Goal: Information Seeking & Learning: Learn about a topic

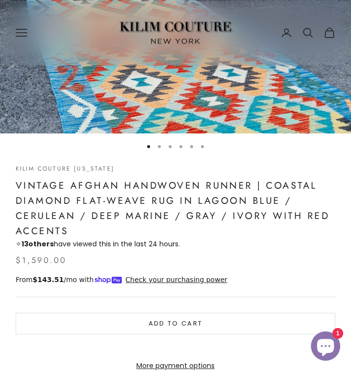
click at [245, 235] on h1 "Vintage Afghan Handwoven Runner | Coastal Diamond Flat-Weave Rug in Lagoon Blue…" at bounding box center [176, 208] width 320 height 61
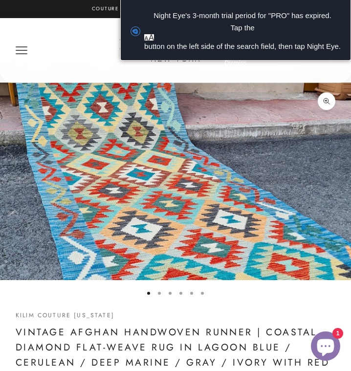
click at [159, 294] on button "Go to item 2" at bounding box center [159, 293] width 3 height 3
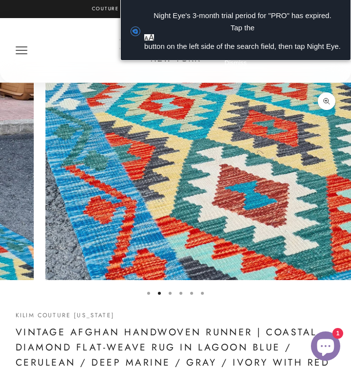
scroll to position [0, 363]
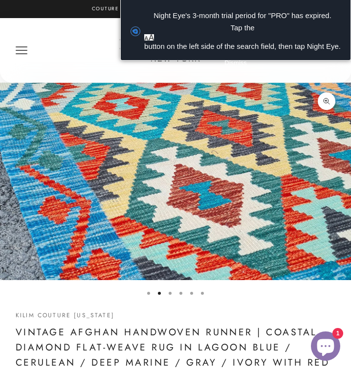
click at [169, 292] on button "Go to item 3" at bounding box center [170, 293] width 3 height 3
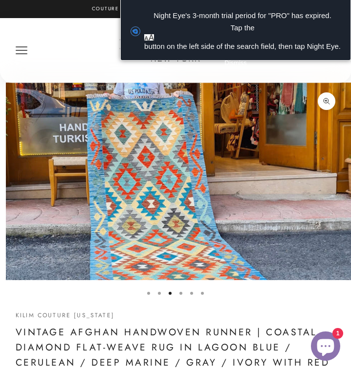
scroll to position [0, 726]
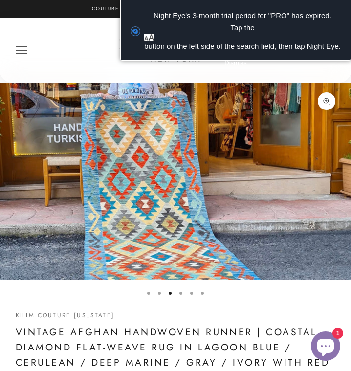
click at [180, 295] on button "Go to item 4" at bounding box center [180, 293] width 3 height 3
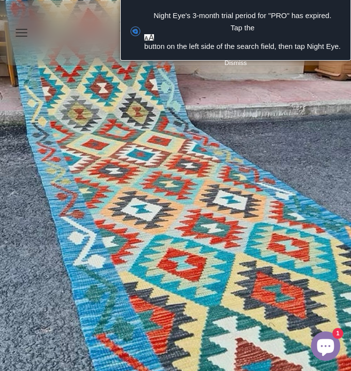
scroll to position [391, 0]
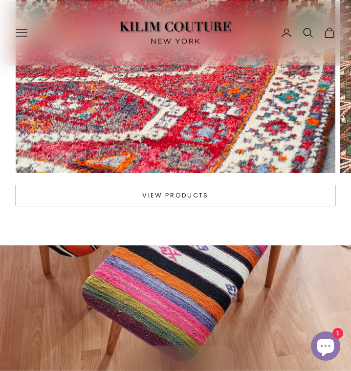
scroll to position [1516, 0]
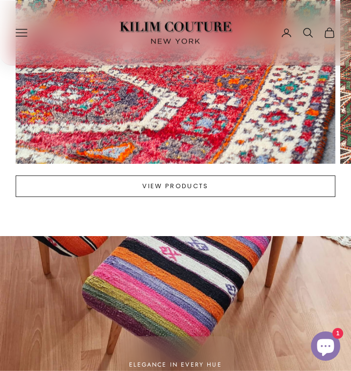
click at [175, 191] on button "View products" at bounding box center [176, 187] width 320 height 22
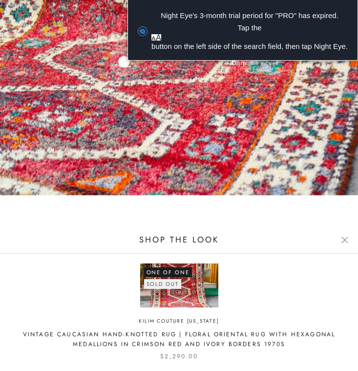
click at [343, 238] on button "Close" at bounding box center [345, 240] width 7 height 7
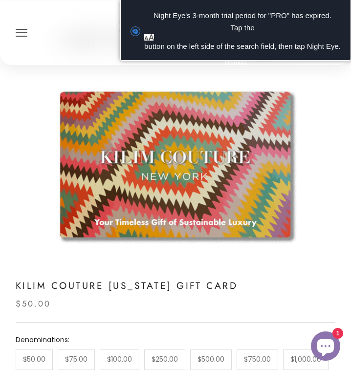
scroll to position [2690, 0]
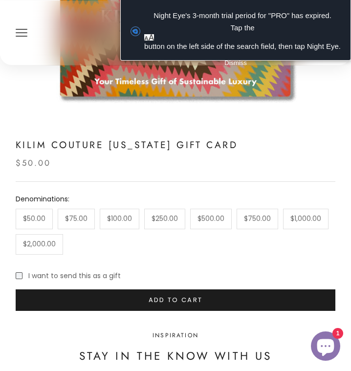
click at [329, 255] on div "$50.00 $75.00 $100.00 $250.00 $500.00 $750.00 $1,000.00 $2,000.00" at bounding box center [176, 232] width 320 height 46
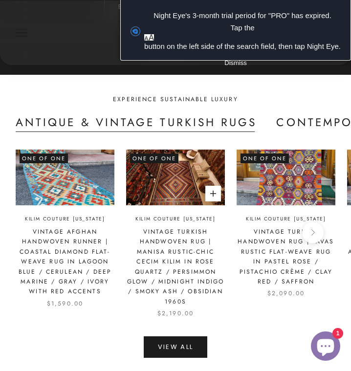
scroll to position [1125, 0]
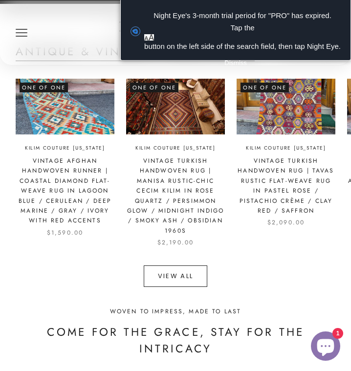
click at [168, 278] on link "View All" at bounding box center [176, 277] width 64 height 22
click at [173, 285] on link "View All" at bounding box center [176, 277] width 64 height 22
click at [303, 35] on span "Night Eye's 3-month trial period for "PRO" has expired. Tap the button on the l…" at bounding box center [242, 31] width 197 height 43
click at [181, 279] on link "View All" at bounding box center [176, 277] width 64 height 22
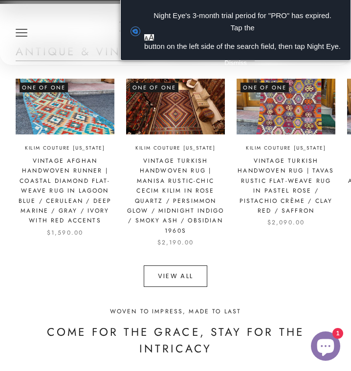
click at [181, 279] on link "View All" at bounding box center [176, 277] width 64 height 22
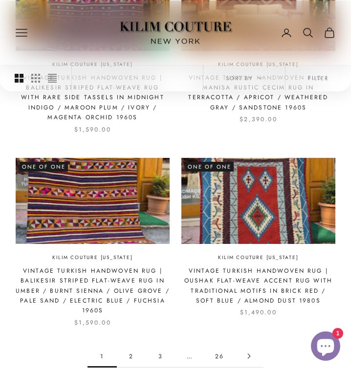
scroll to position [1271, 0]
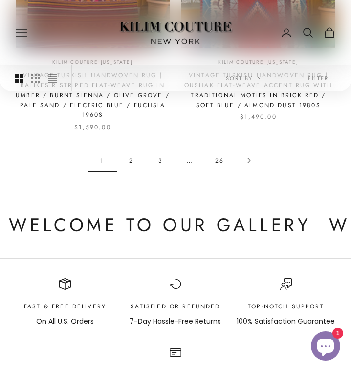
click at [246, 163] on icon "Go to page 2" at bounding box center [248, 160] width 5 height 5
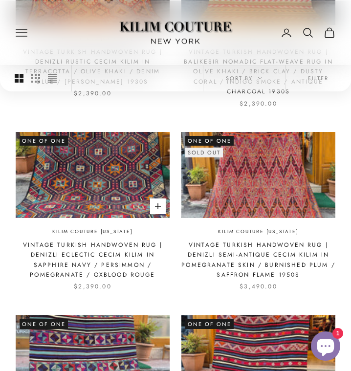
scroll to position [734, 0]
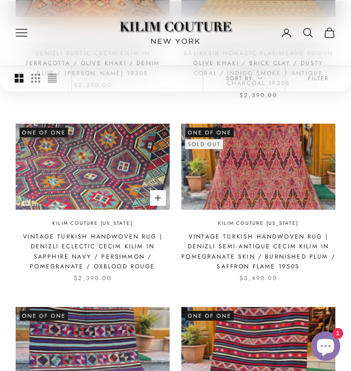
click at [120, 174] on img at bounding box center [93, 167] width 154 height 86
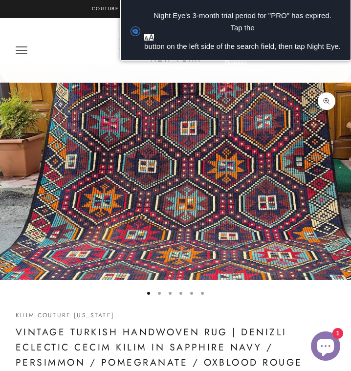
click at [159, 293] on button "Go to item 2" at bounding box center [159, 293] width 3 height 3
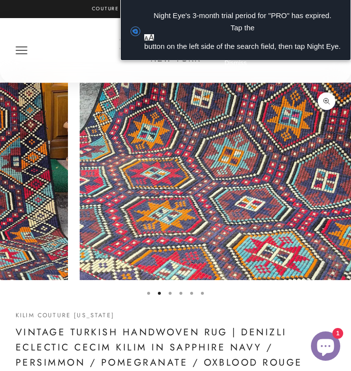
scroll to position [0, 363]
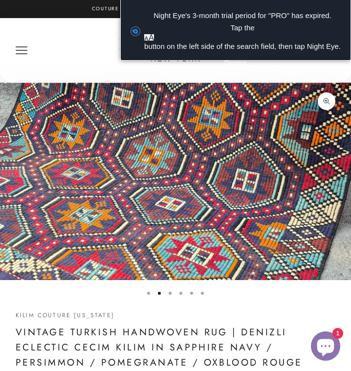
click at [171, 293] on button "Go to item 3" at bounding box center [170, 293] width 3 height 3
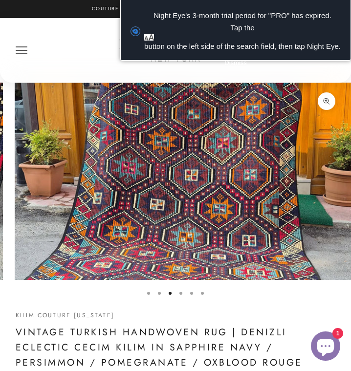
scroll to position [0, 726]
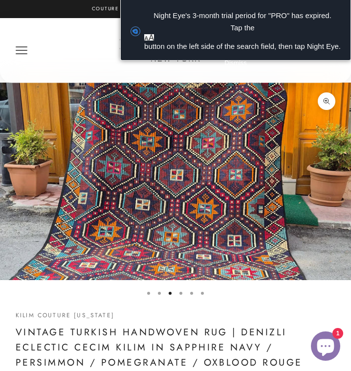
click at [180, 293] on button "Go to item 4" at bounding box center [180, 293] width 3 height 3
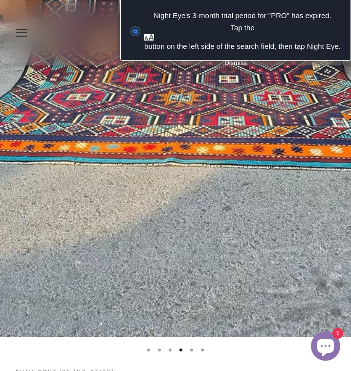
scroll to position [342, 0]
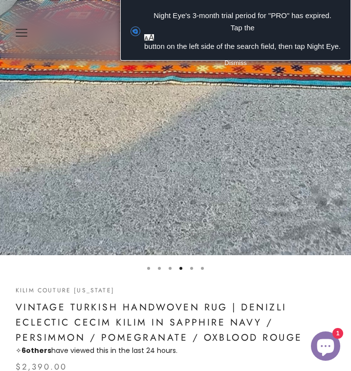
click at [193, 269] on button "Go to item 5" at bounding box center [191, 268] width 3 height 3
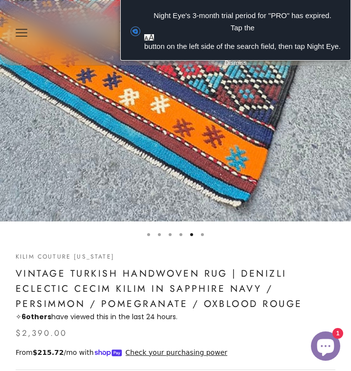
scroll to position [489, 0]
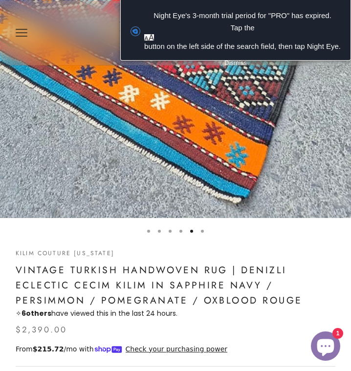
click at [201, 232] on button "Go to item 6" at bounding box center [202, 231] width 3 height 3
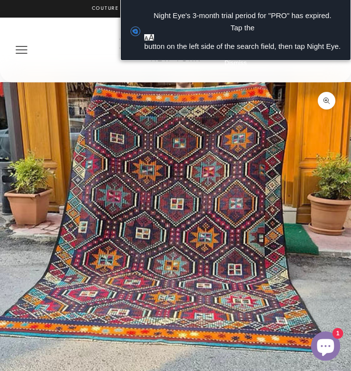
scroll to position [0, 0]
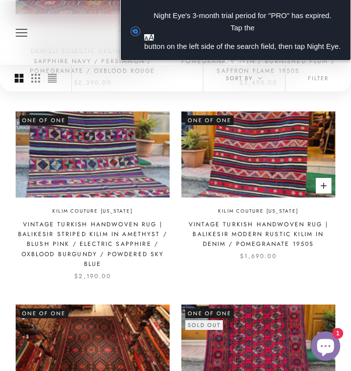
scroll to position [1125, 0]
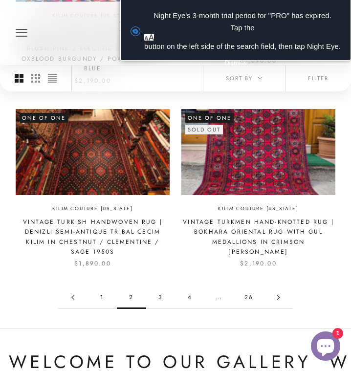
click at [159, 289] on link "3" at bounding box center [160, 298] width 29 height 22
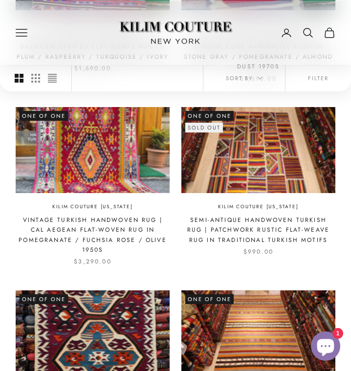
scroll to position [342, 0]
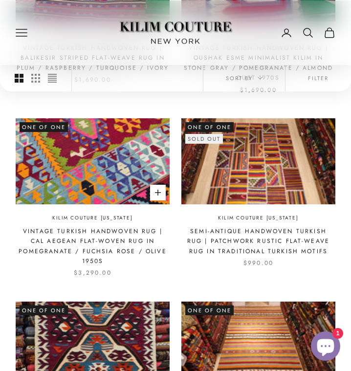
click at [101, 161] on img at bounding box center [93, 161] width 154 height 86
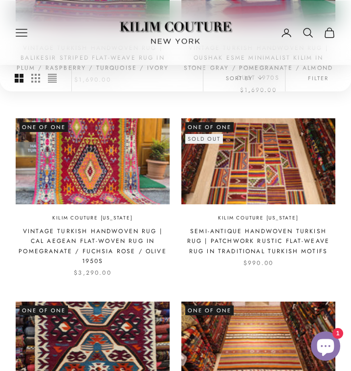
scroll to position [196, 0]
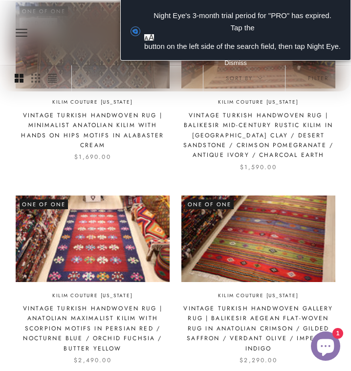
scroll to position [1174, 0]
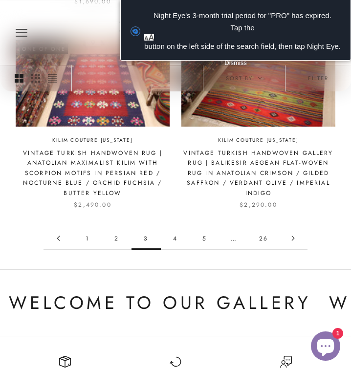
click at [173, 242] on link "4" at bounding box center [175, 238] width 29 height 22
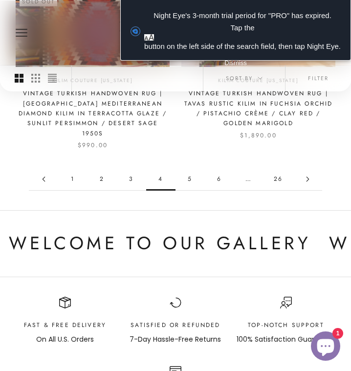
scroll to position [1223, 0]
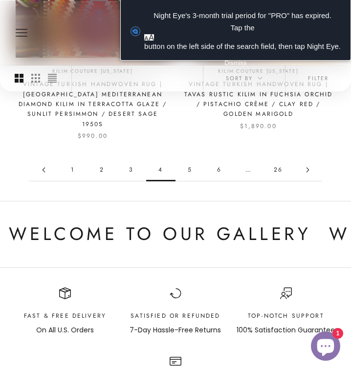
click at [191, 164] on link "5" at bounding box center [190, 170] width 29 height 22
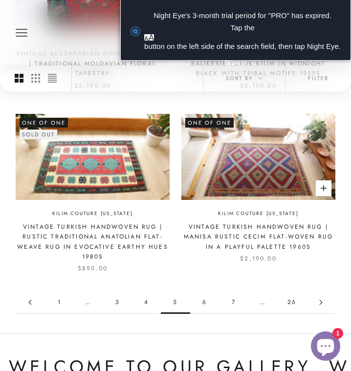
scroll to position [1076, 0]
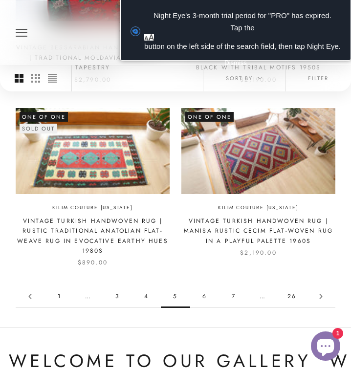
click at [204, 286] on link "6" at bounding box center [204, 297] width 29 height 22
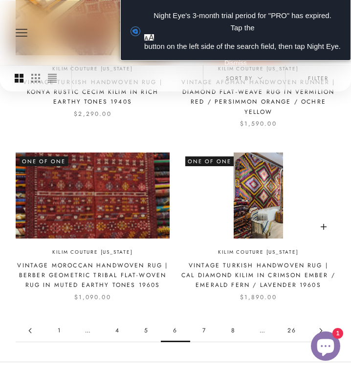
scroll to position [1027, 0]
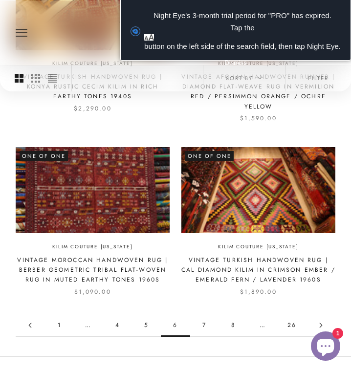
click at [206, 330] on link "7" at bounding box center [204, 325] width 29 height 22
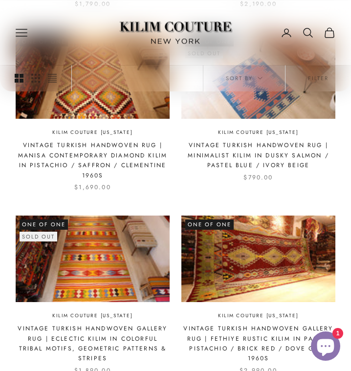
scroll to position [1076, 0]
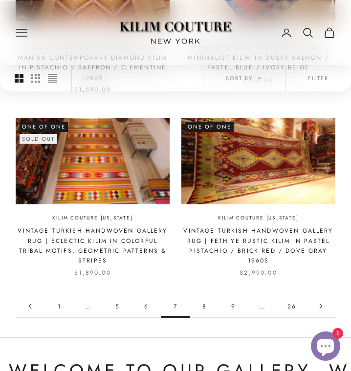
click at [202, 300] on link "8" at bounding box center [204, 306] width 29 height 22
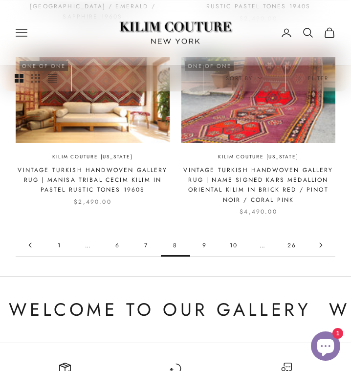
scroll to position [1125, 0]
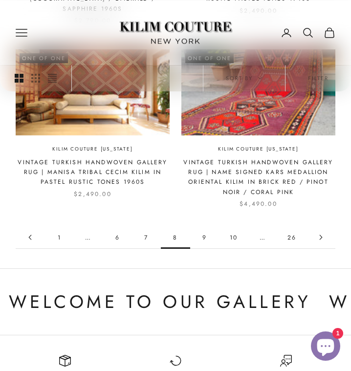
click at [202, 229] on link "9" at bounding box center [204, 237] width 29 height 22
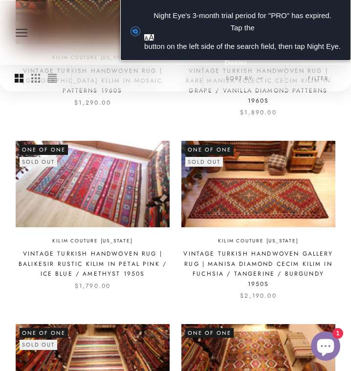
scroll to position [538, 0]
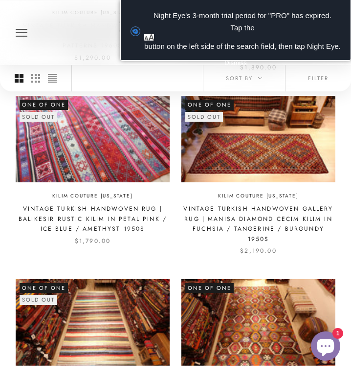
click at [124, 133] on img at bounding box center [93, 139] width 154 height 86
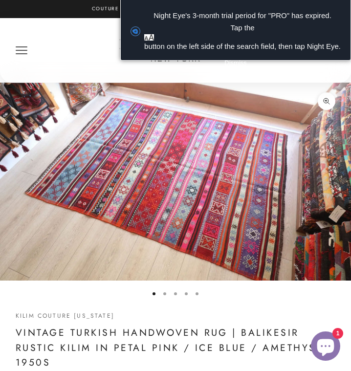
click at [166, 294] on button "Go to item 2" at bounding box center [164, 293] width 3 height 3
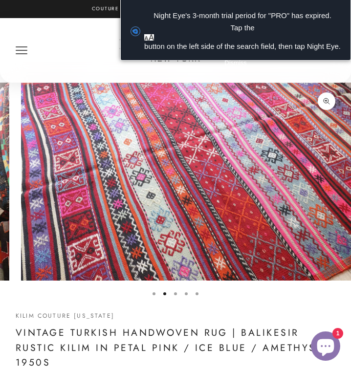
scroll to position [0, 363]
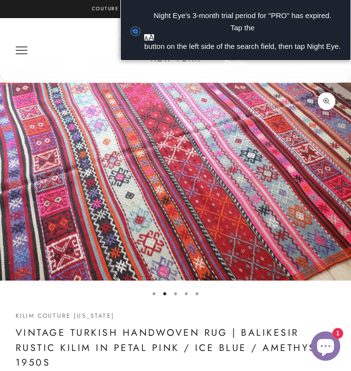
click at [176, 294] on button "Go to item 3" at bounding box center [175, 293] width 3 height 3
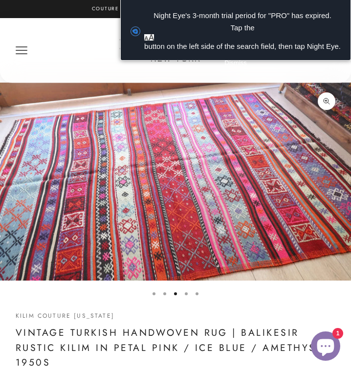
click at [186, 295] on button "Go to item 4" at bounding box center [186, 293] width 3 height 3
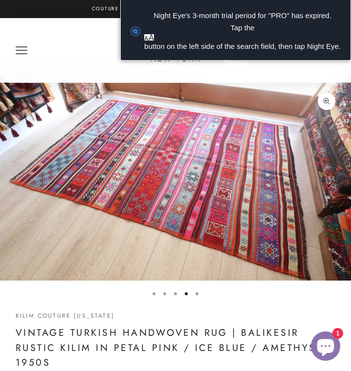
click at [197, 294] on button "Go to item 5" at bounding box center [197, 293] width 3 height 3
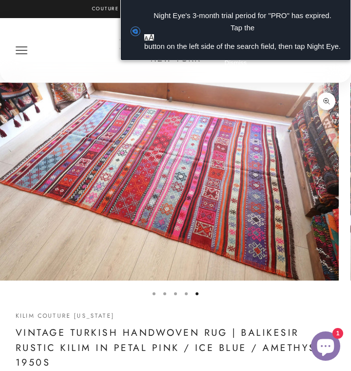
scroll to position [0, 1451]
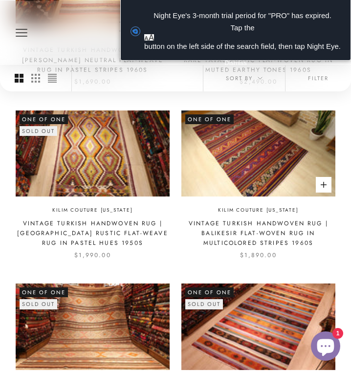
scroll to position [1027, 0]
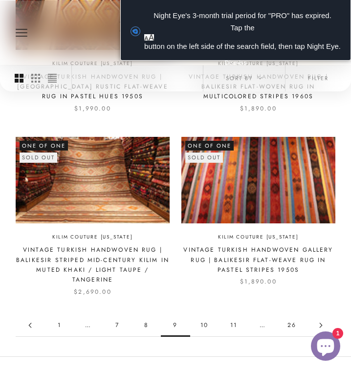
click at [252, 206] on img at bounding box center [258, 180] width 154 height 86
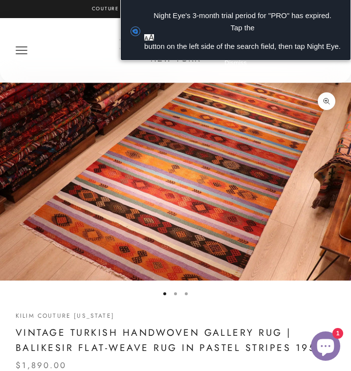
click at [176, 295] on button "Go to item 2" at bounding box center [175, 293] width 3 height 3
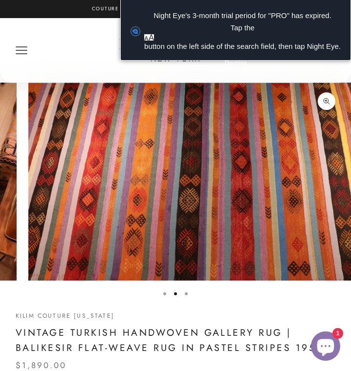
scroll to position [0, 363]
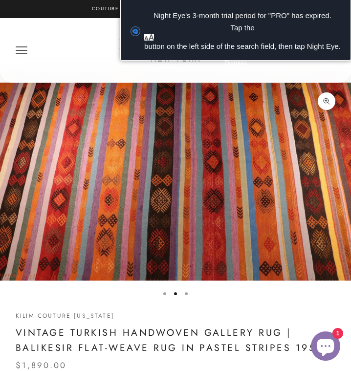
click at [187, 293] on button "Go to item 3" at bounding box center [186, 293] width 3 height 3
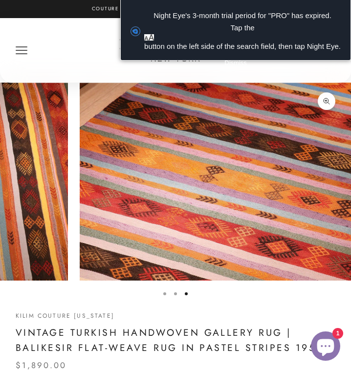
scroll to position [0, 726]
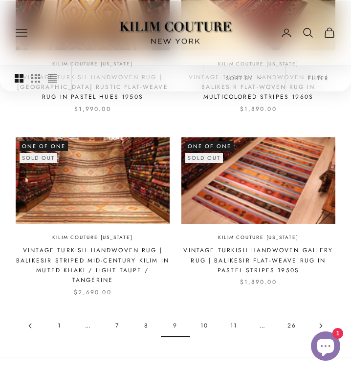
scroll to position [1027, 0]
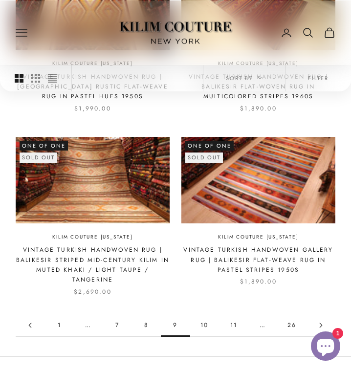
click at [204, 314] on link "10" at bounding box center [204, 325] width 29 height 22
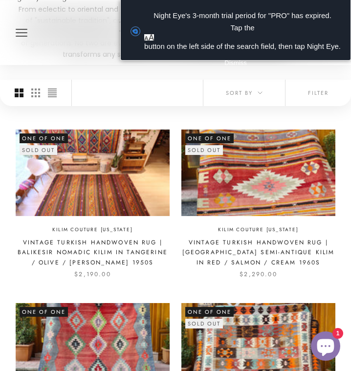
scroll to position [196, 0]
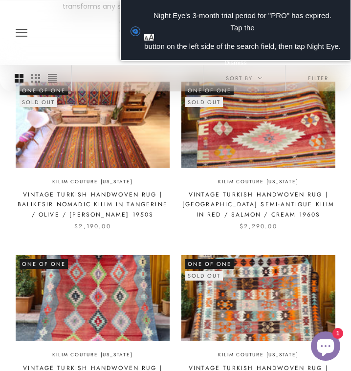
click at [247, 144] on img at bounding box center [258, 125] width 154 height 86
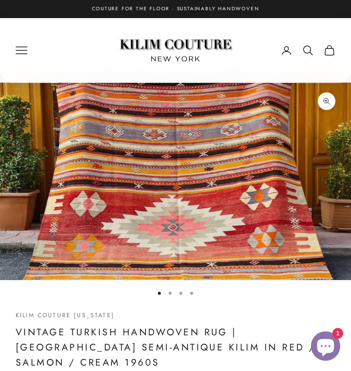
click at [169, 295] on button "Go to item 2" at bounding box center [170, 293] width 3 height 3
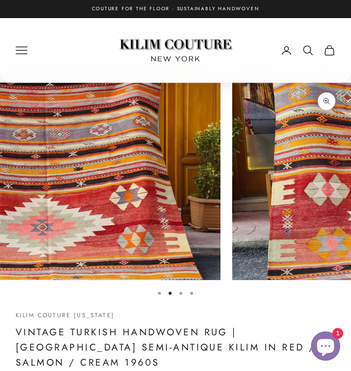
scroll to position [0, 363]
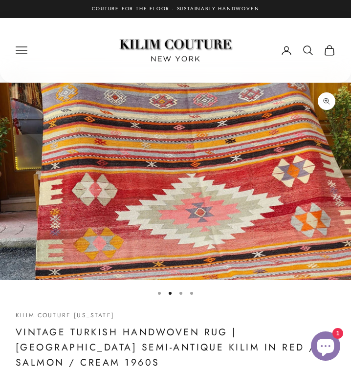
click at [180, 292] on button "Go to item 3" at bounding box center [180, 293] width 3 height 3
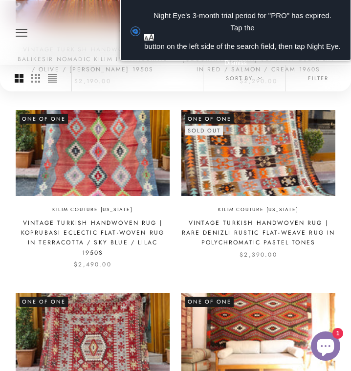
scroll to position [342, 0]
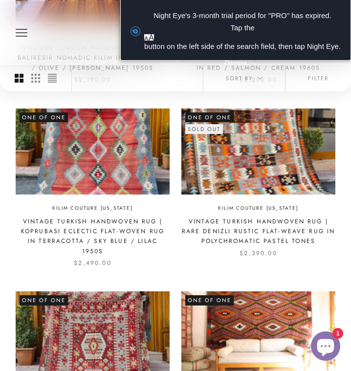
click at [238, 178] on img at bounding box center [258, 152] width 154 height 86
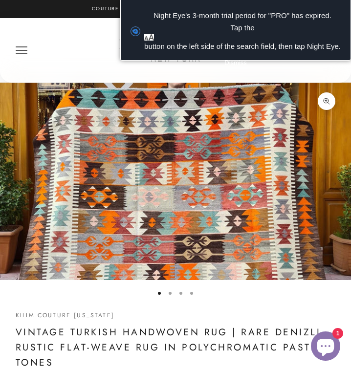
click at [170, 294] on button "Go to item 2" at bounding box center [170, 293] width 3 height 3
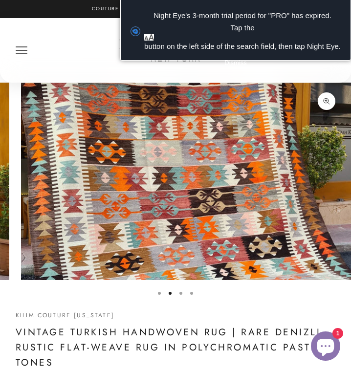
scroll to position [0, 363]
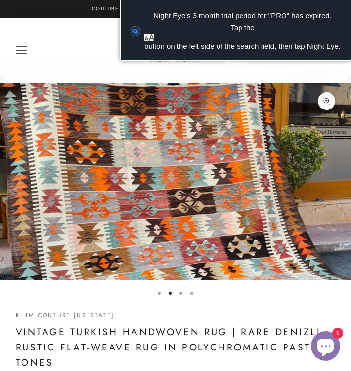
click at [179, 293] on button "Go to item 3" at bounding box center [180, 293] width 3 height 3
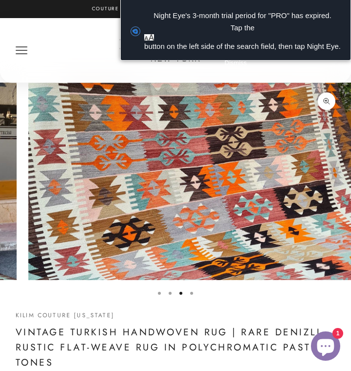
scroll to position [0, 726]
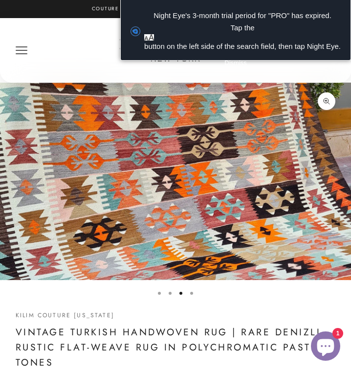
click at [191, 295] on button "Go to item 4" at bounding box center [191, 293] width 3 height 3
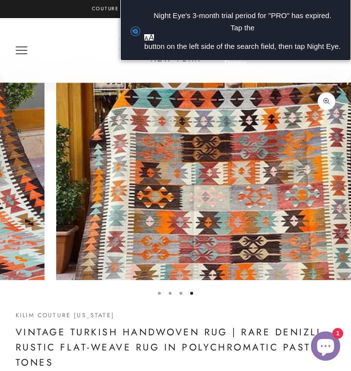
scroll to position [0, 1089]
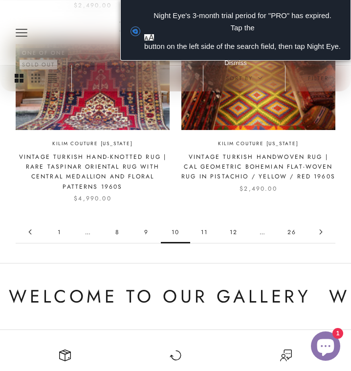
scroll to position [1174, 0]
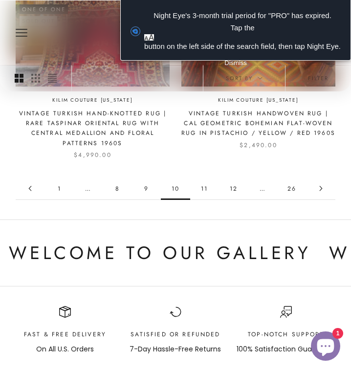
click at [202, 178] on link "11" at bounding box center [204, 189] width 29 height 22
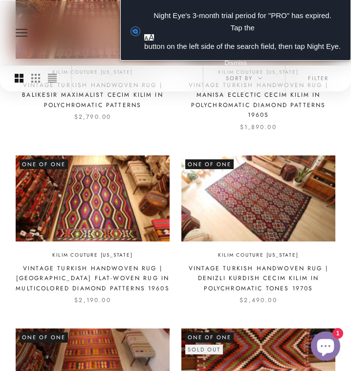
scroll to position [293, 0]
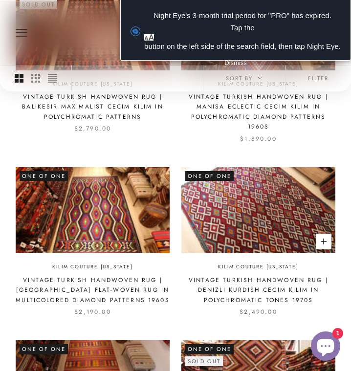
click at [273, 227] on img at bounding box center [258, 210] width 154 height 86
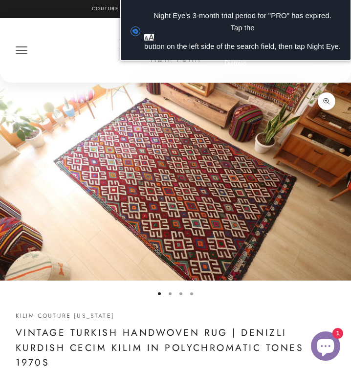
click at [169, 294] on button "Go to item 2" at bounding box center [170, 293] width 3 height 3
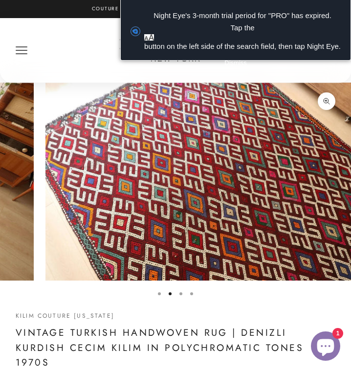
scroll to position [0, 363]
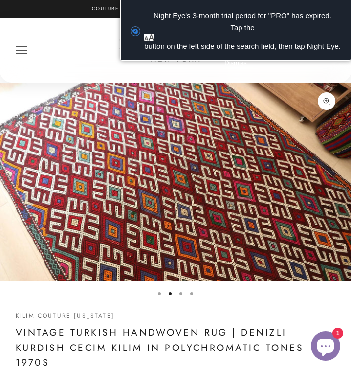
click at [182, 292] on button "Go to item 3" at bounding box center [180, 293] width 3 height 3
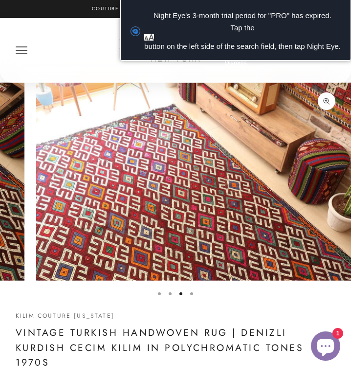
scroll to position [0, 726]
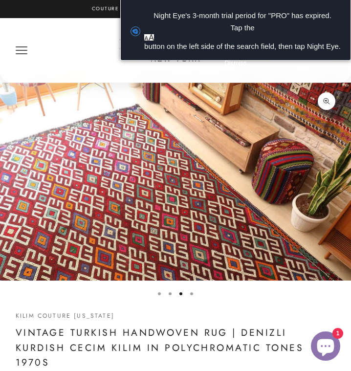
click at [191, 295] on button "Go to item 4" at bounding box center [191, 293] width 3 height 3
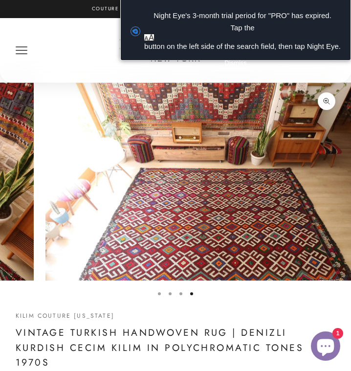
scroll to position [0, 1089]
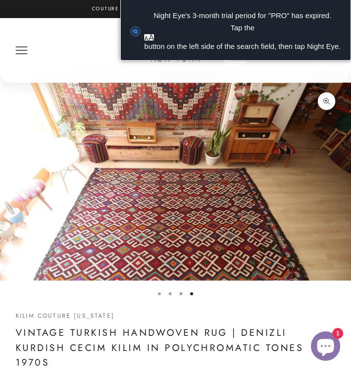
click at [181, 295] on button "Go to item 3" at bounding box center [180, 293] width 3 height 3
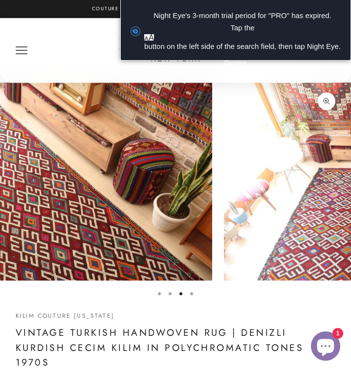
scroll to position [0, 726]
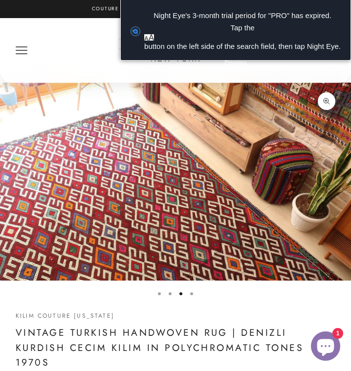
click at [173, 312] on div "Kilim Couture [US_STATE]" at bounding box center [176, 315] width 320 height 11
click at [171, 293] on button "Go to item 2" at bounding box center [170, 293] width 3 height 3
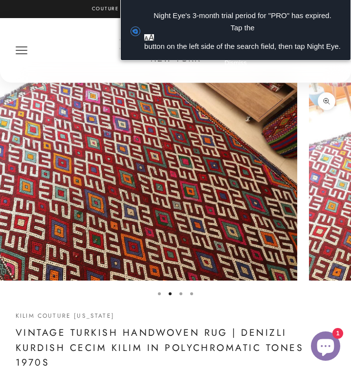
scroll to position [0, 363]
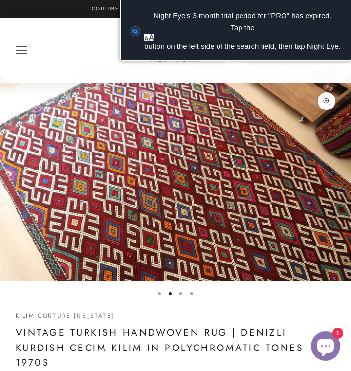
click at [158, 294] on button "Go to item 1" at bounding box center [159, 293] width 3 height 3
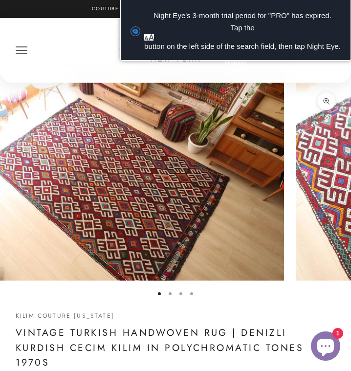
scroll to position [0, 0]
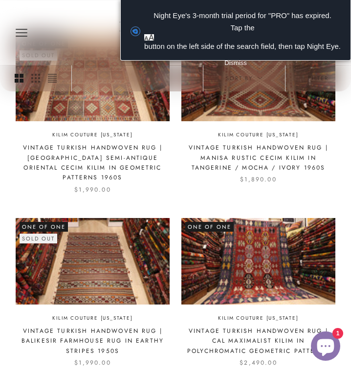
scroll to position [1027, 0]
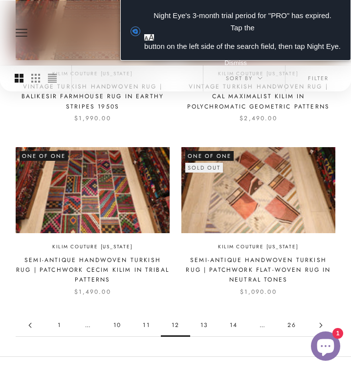
click at [203, 314] on link "13" at bounding box center [204, 325] width 29 height 22
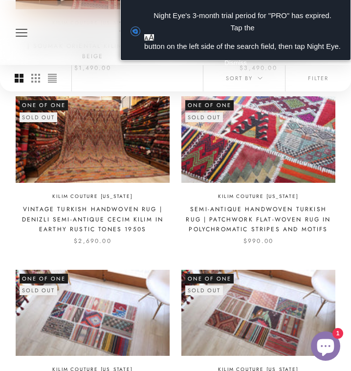
scroll to position [880, 0]
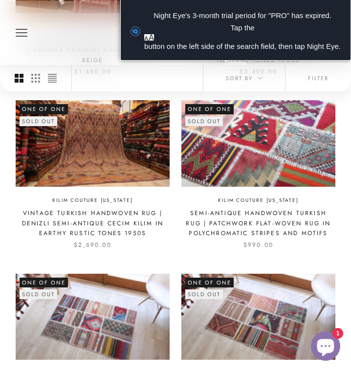
click at [259, 148] on img at bounding box center [258, 143] width 154 height 86
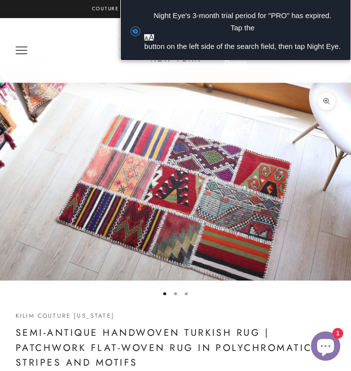
click at [175, 292] on button "Go to item 2" at bounding box center [175, 293] width 3 height 3
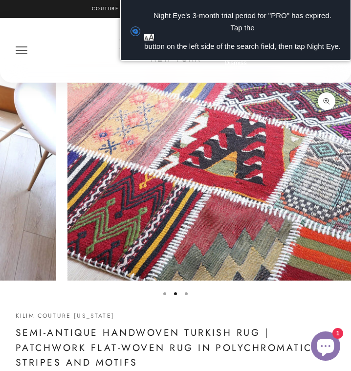
scroll to position [0, 363]
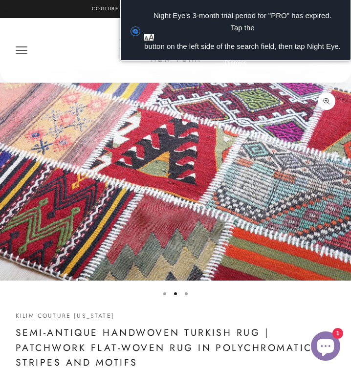
click at [188, 294] on button "Go to item 3" at bounding box center [186, 293] width 3 height 3
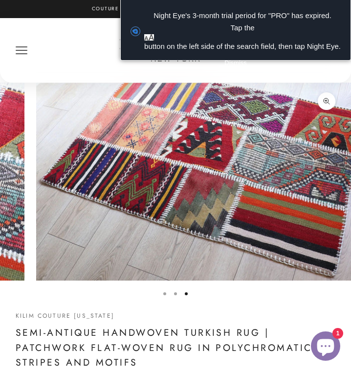
scroll to position [0, 726]
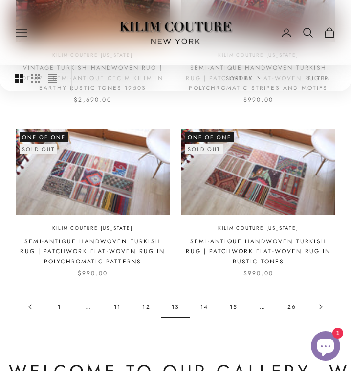
scroll to position [1027, 0]
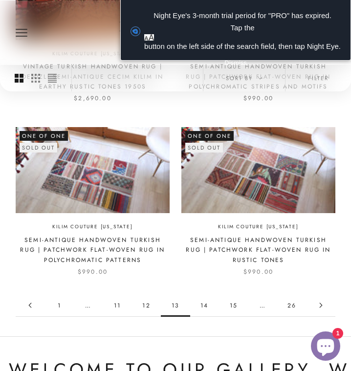
click at [205, 300] on link "14" at bounding box center [204, 305] width 29 height 22
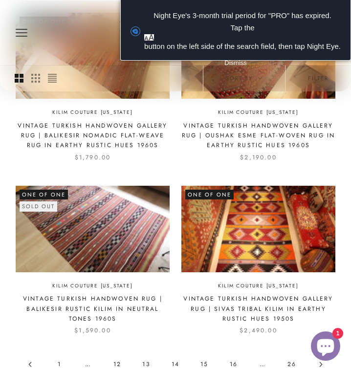
scroll to position [1027, 0]
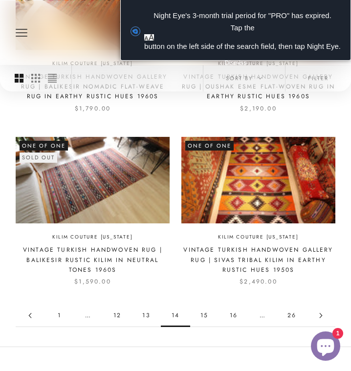
click at [209, 305] on link "15" at bounding box center [204, 316] width 29 height 22
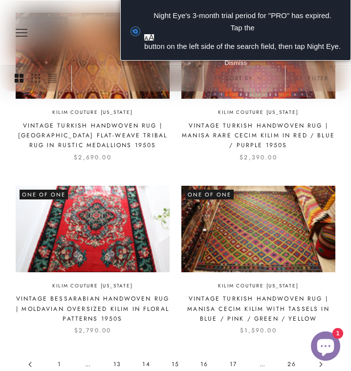
scroll to position [1174, 0]
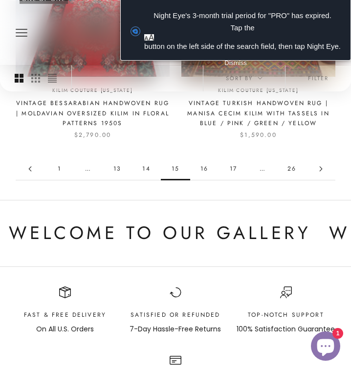
click at [206, 162] on link "16" at bounding box center [204, 169] width 29 height 22
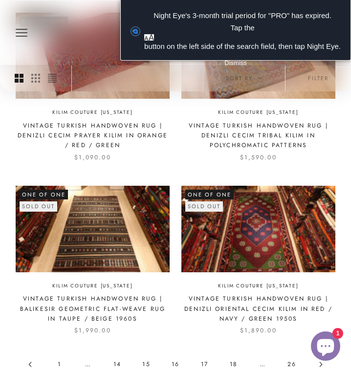
scroll to position [1076, 0]
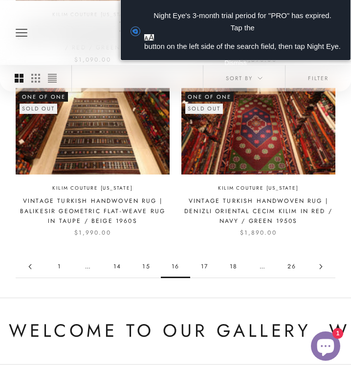
click at [202, 266] on link "17" at bounding box center [204, 267] width 29 height 22
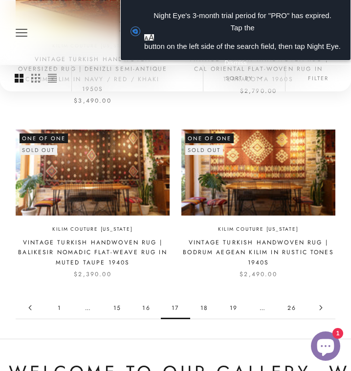
scroll to position [1027, 0]
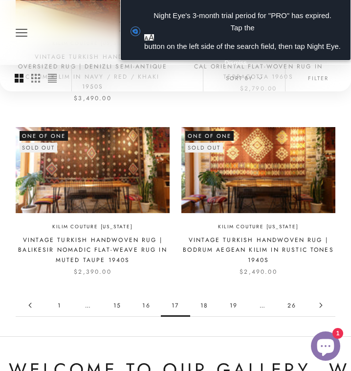
click at [204, 308] on link "18" at bounding box center [204, 305] width 29 height 22
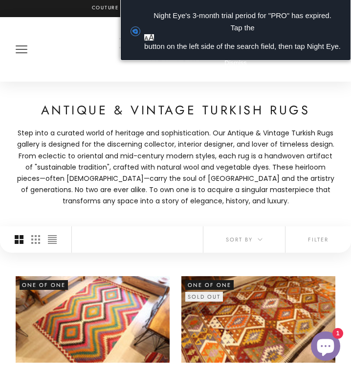
scroll to position [147, 0]
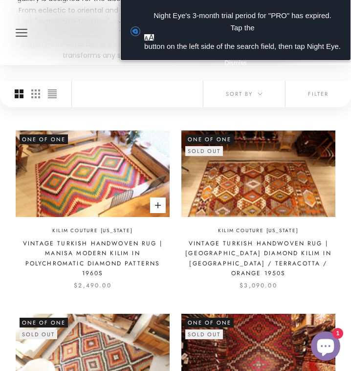
click at [111, 190] on img at bounding box center [93, 174] width 154 height 86
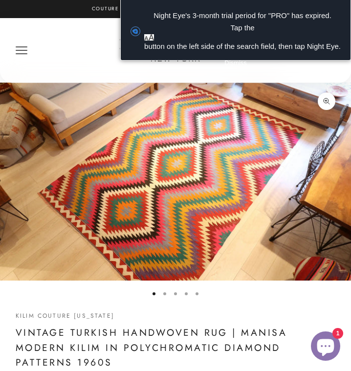
click at [216, 115] on img "Item 1 of 5" at bounding box center [175, 182] width 351 height 198
click at [164, 293] on button "Go to item 2" at bounding box center [164, 293] width 3 height 3
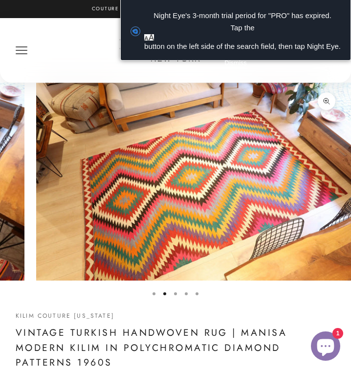
scroll to position [0, 363]
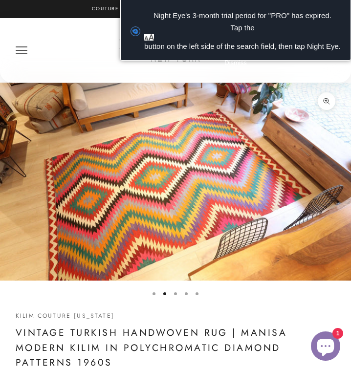
click at [176, 293] on button "Go to item 3" at bounding box center [175, 293] width 3 height 3
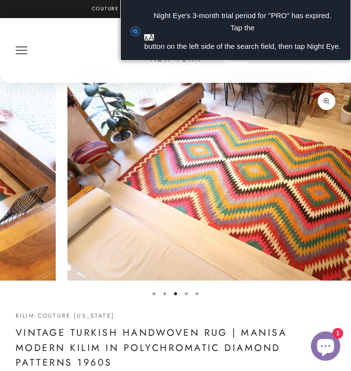
scroll to position [0, 726]
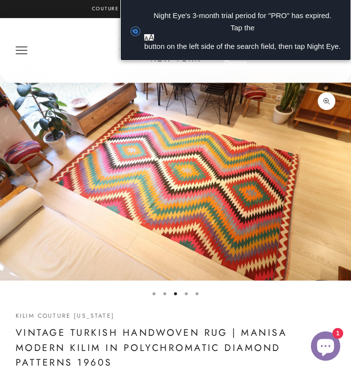
click at [185, 294] on button "Go to item 4" at bounding box center [186, 293] width 3 height 3
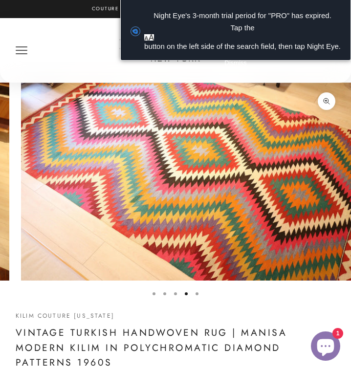
scroll to position [0, 1089]
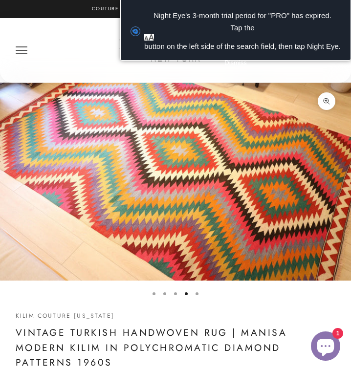
click at [196, 293] on button "Go to item 5" at bounding box center [197, 293] width 3 height 3
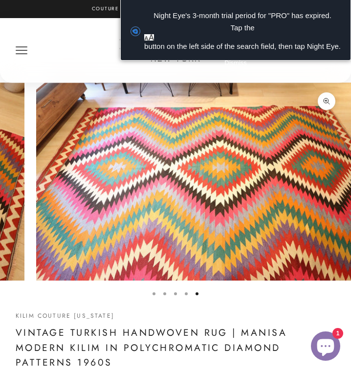
scroll to position [0, 1451]
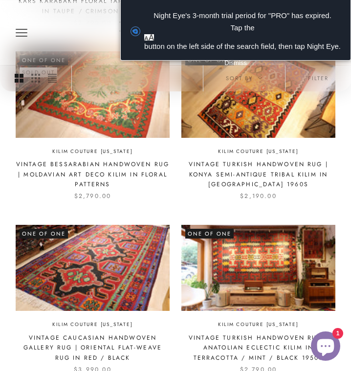
scroll to position [1125, 0]
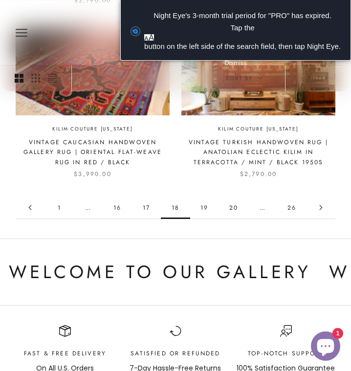
click at [200, 210] on link "19" at bounding box center [204, 208] width 29 height 22
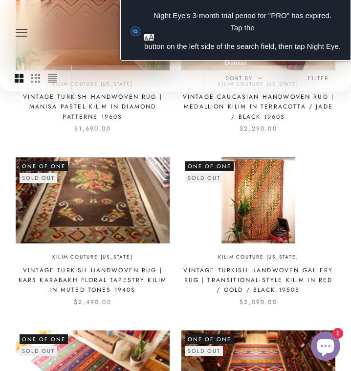
scroll to position [489, 0]
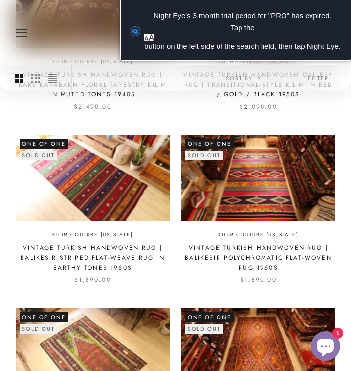
click at [293, 189] on img at bounding box center [258, 178] width 154 height 86
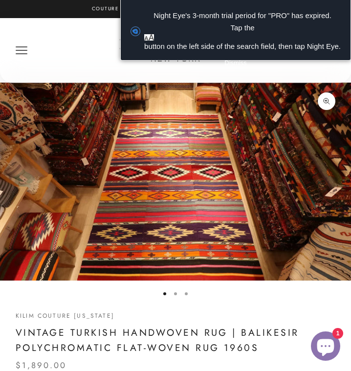
click at [176, 294] on button "Go to item 2" at bounding box center [175, 293] width 3 height 3
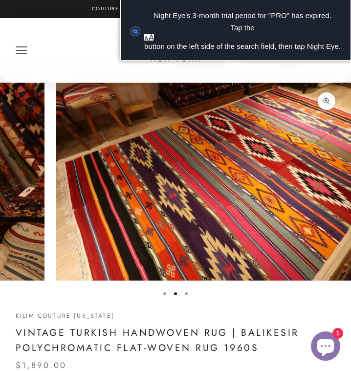
scroll to position [0, 363]
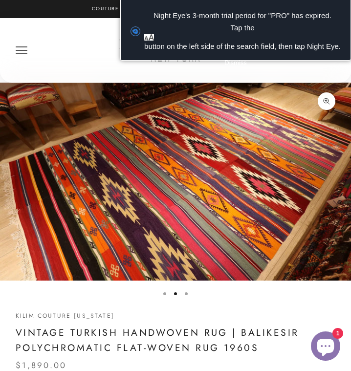
click at [188, 293] on button "Go to item 3" at bounding box center [186, 293] width 3 height 3
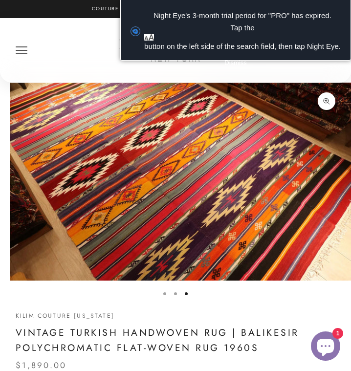
scroll to position [0, 726]
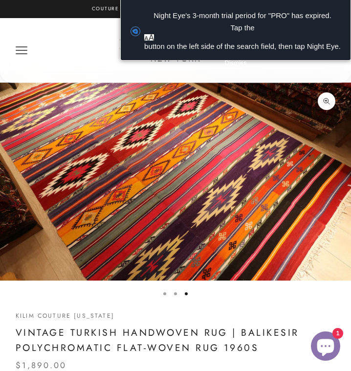
click at [175, 293] on button "Go to item 2" at bounding box center [175, 293] width 3 height 3
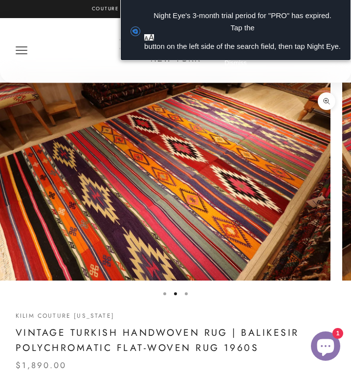
scroll to position [0, 363]
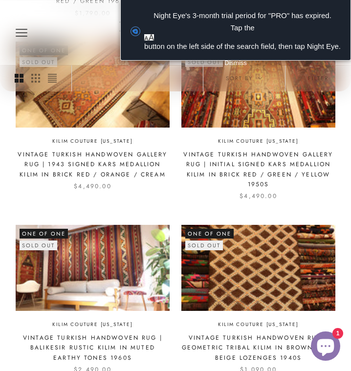
scroll to position [1125, 0]
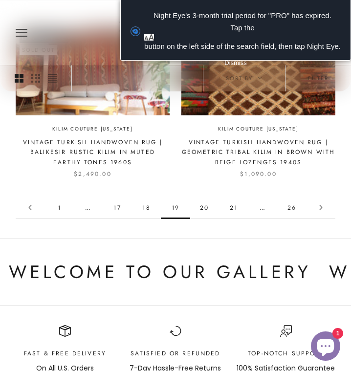
click at [201, 206] on link "20" at bounding box center [204, 208] width 29 height 22
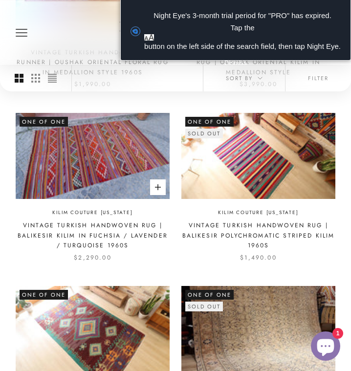
scroll to position [489, 0]
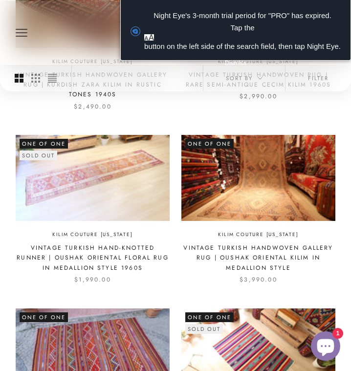
click at [133, 169] on img at bounding box center [93, 178] width 154 height 86
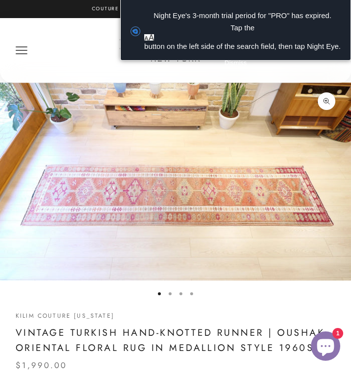
click at [172, 293] on button "Go to item 2" at bounding box center [170, 293] width 3 height 3
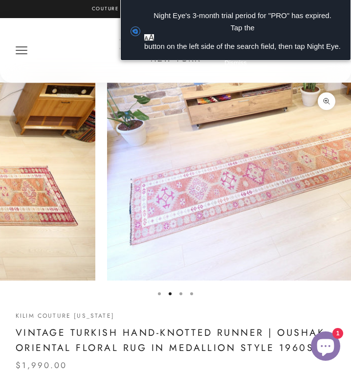
scroll to position [0, 363]
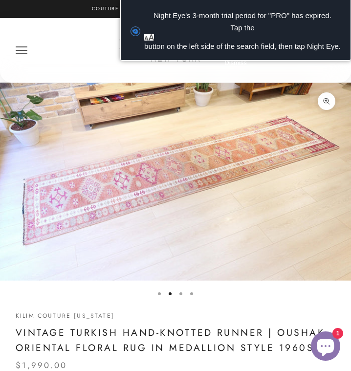
click at [182, 292] on button "Go to item 3" at bounding box center [180, 293] width 3 height 3
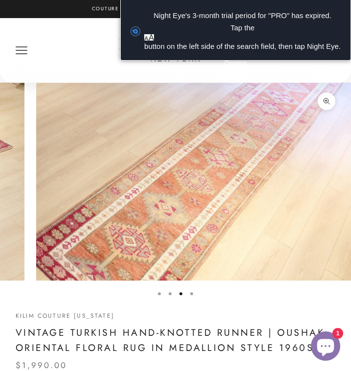
scroll to position [0, 726]
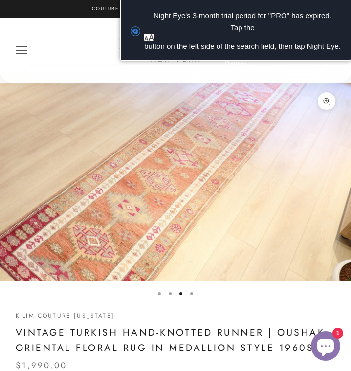
click at [192, 292] on button "Go to item 4" at bounding box center [191, 293] width 3 height 3
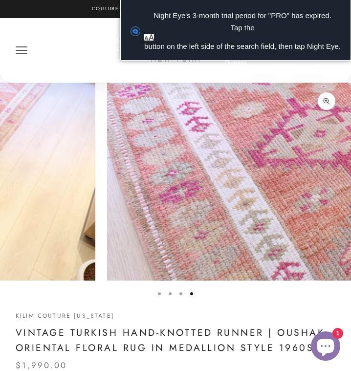
scroll to position [0, 1089]
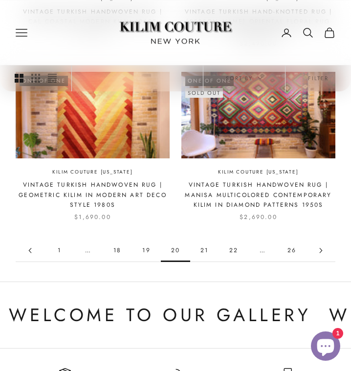
scroll to position [1125, 0]
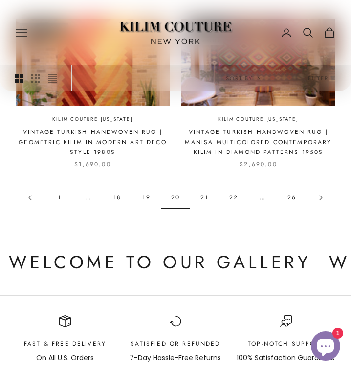
click at [202, 200] on link "21" at bounding box center [204, 198] width 29 height 22
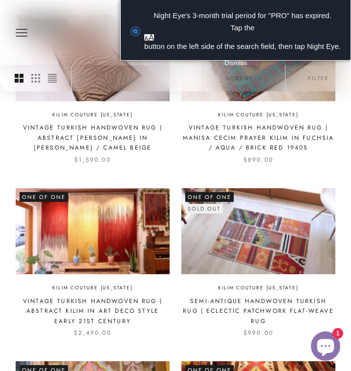
scroll to position [685, 0]
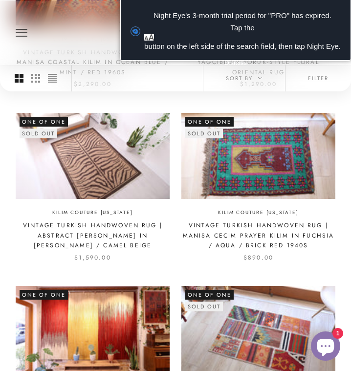
click at [249, 175] on img at bounding box center [258, 156] width 154 height 86
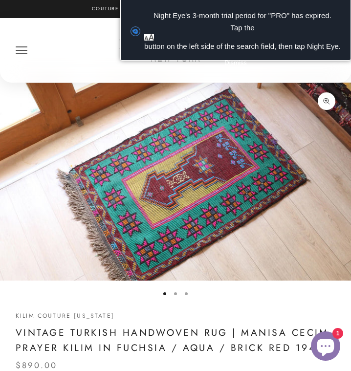
click at [176, 292] on button "Go to item 2" at bounding box center [175, 293] width 3 height 3
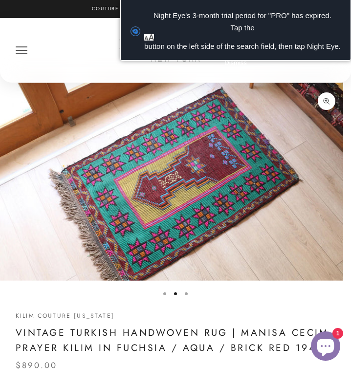
scroll to position [0, 363]
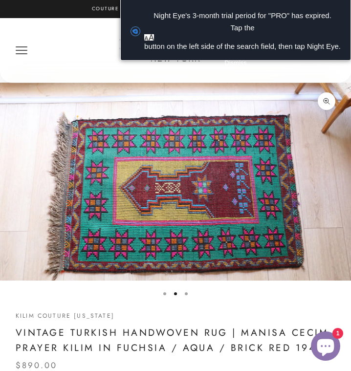
click at [186, 293] on button "Go to item 3" at bounding box center [186, 293] width 3 height 3
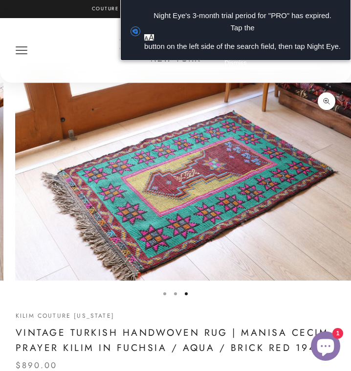
scroll to position [0, 726]
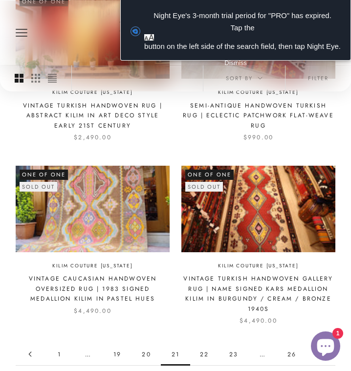
scroll to position [1125, 0]
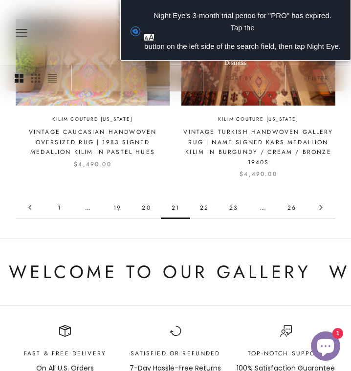
click at [203, 211] on link "22" at bounding box center [204, 208] width 29 height 22
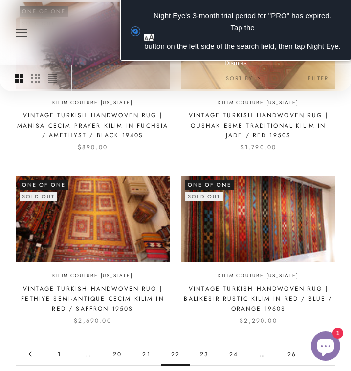
scroll to position [1027, 0]
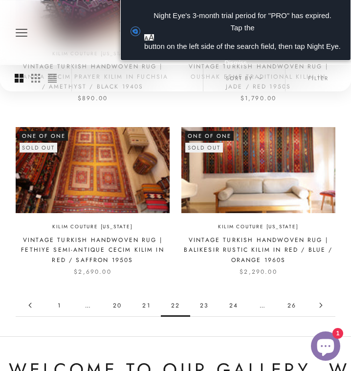
click at [206, 298] on link "23" at bounding box center [204, 305] width 29 height 22
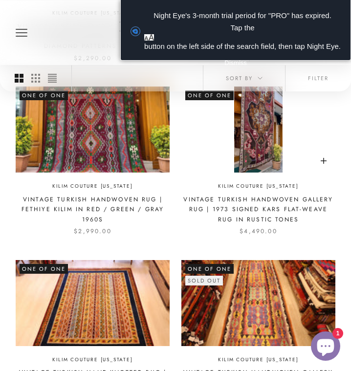
scroll to position [636, 0]
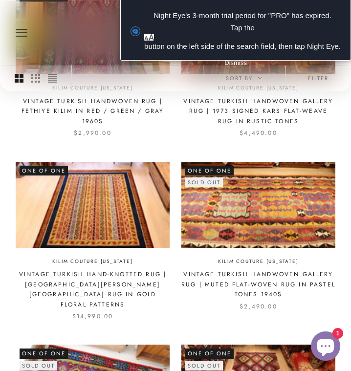
click at [271, 223] on img at bounding box center [258, 205] width 154 height 86
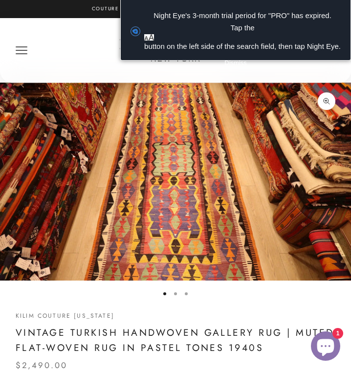
click at [192, 294] on product-gallery "Zoom picture Go to item 1 Go to item 2 Go to item 3" at bounding box center [176, 189] width 320 height 212
click at [185, 293] on button "Go to item 3" at bounding box center [186, 293] width 3 height 3
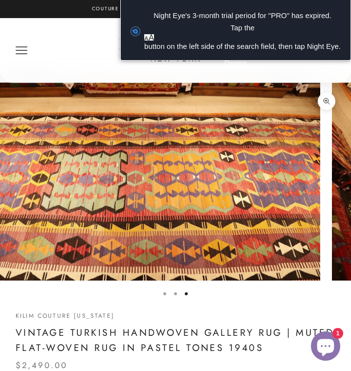
scroll to position [0, 726]
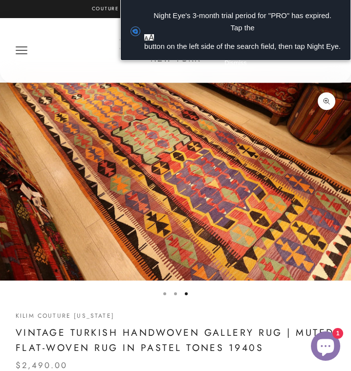
click at [177, 293] on button "Go to item 2" at bounding box center [175, 293] width 3 height 3
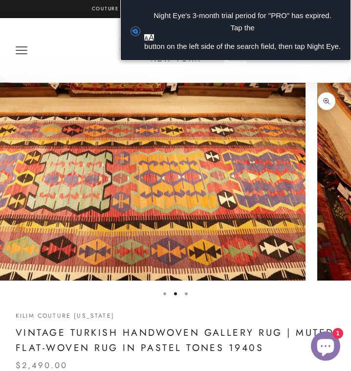
scroll to position [0, 363]
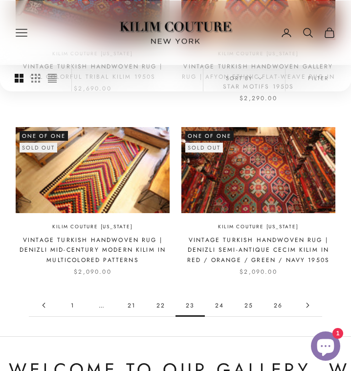
drag, startPoint x: 105, startPoint y: 192, endPoint x: 221, endPoint y: 301, distance: 158.8
click at [221, 301] on link "24" at bounding box center [219, 305] width 29 height 22
click at [221, 298] on link "24" at bounding box center [219, 305] width 29 height 22
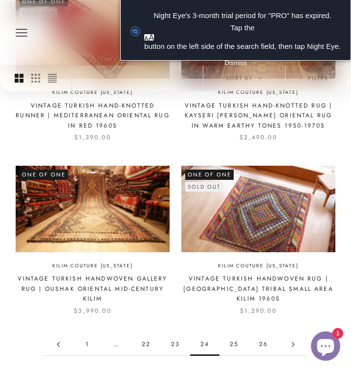
scroll to position [1027, 0]
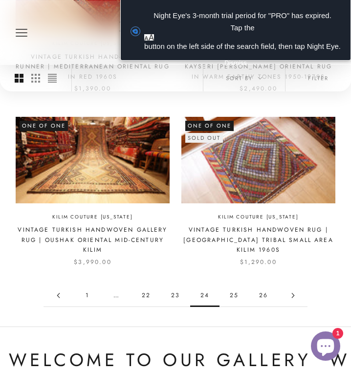
click at [232, 300] on link "25" at bounding box center [234, 296] width 29 height 22
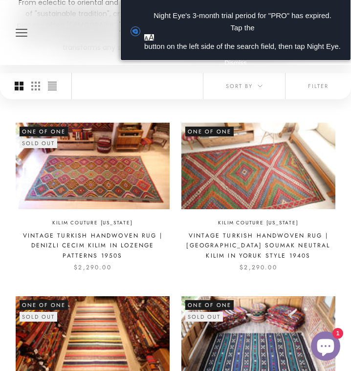
scroll to position [196, 0]
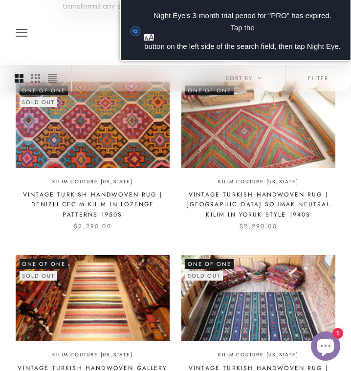
click at [88, 147] on img at bounding box center [93, 125] width 154 height 86
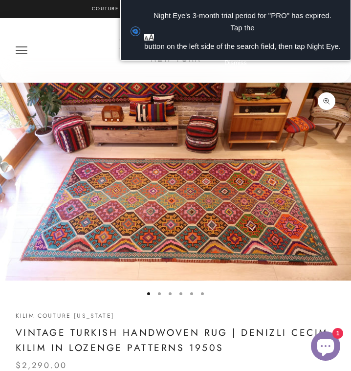
click at [160, 293] on button "Go to item 2" at bounding box center [159, 293] width 3 height 3
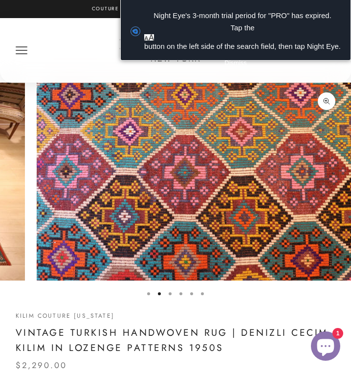
scroll to position [0, 363]
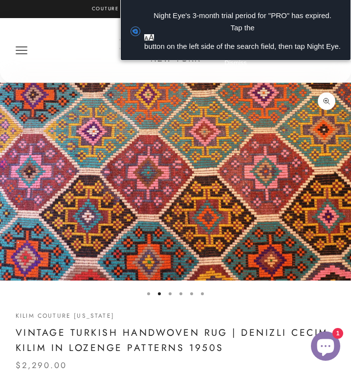
click at [170, 292] on button "Go to item 3" at bounding box center [170, 293] width 3 height 3
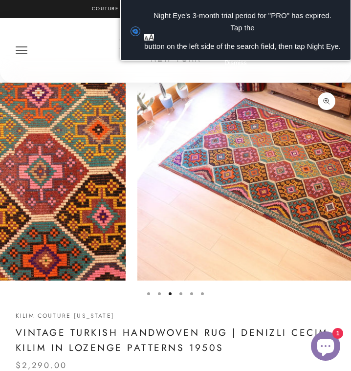
scroll to position [0, 726]
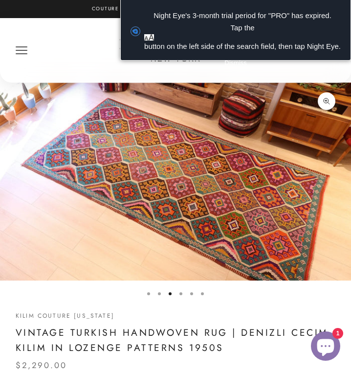
click at [179, 295] on button "Go to item 4" at bounding box center [180, 293] width 3 height 3
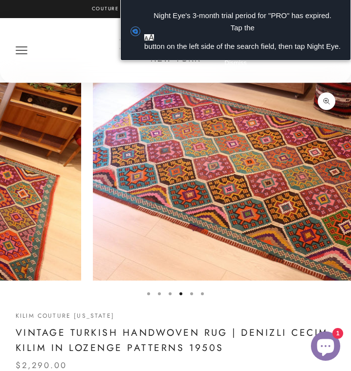
scroll to position [0, 1089]
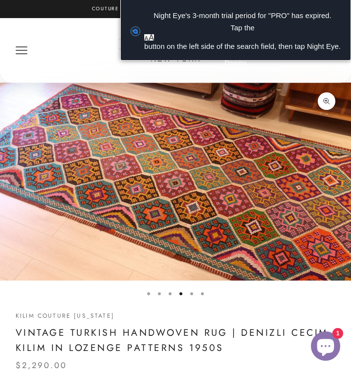
click at [191, 292] on button "Go to item 5" at bounding box center [191, 293] width 3 height 3
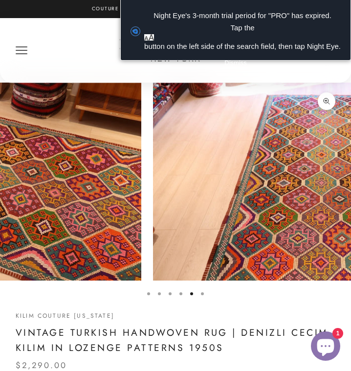
scroll to position [0, 1451]
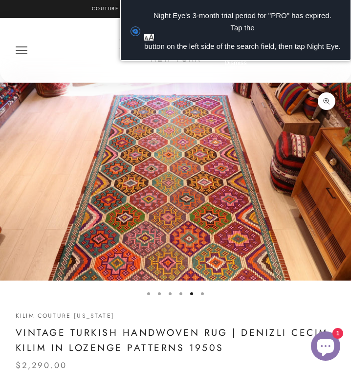
click at [203, 292] on button "Go to item 6" at bounding box center [202, 293] width 3 height 3
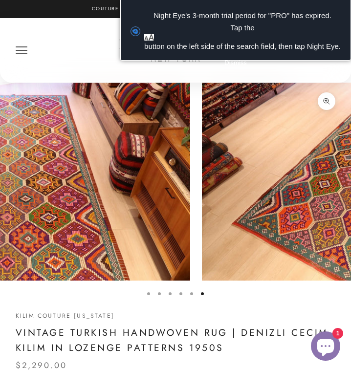
scroll to position [0, 1814]
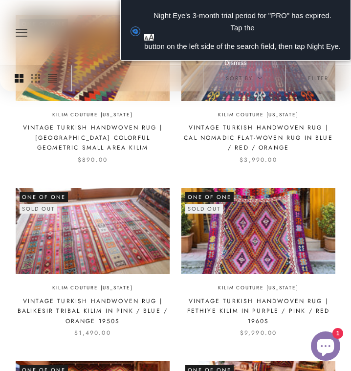
scroll to position [831, 0]
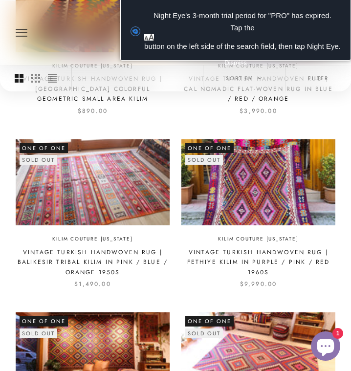
click at [82, 200] on img at bounding box center [93, 182] width 154 height 86
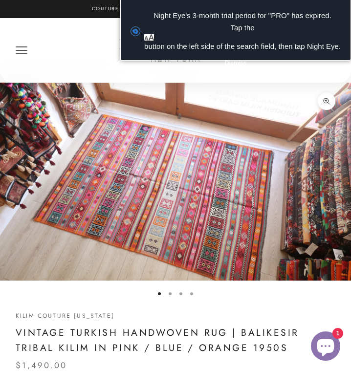
click at [171, 292] on button "Go to item 2" at bounding box center [170, 293] width 3 height 3
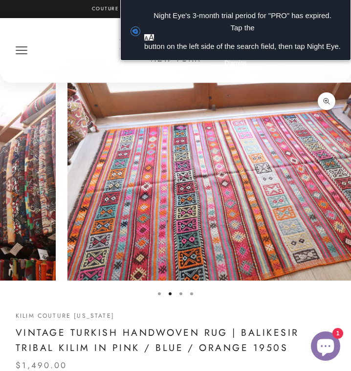
scroll to position [0, 363]
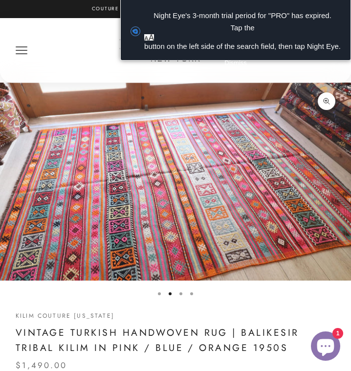
click at [182, 295] on button "Go to item 3" at bounding box center [180, 293] width 3 height 3
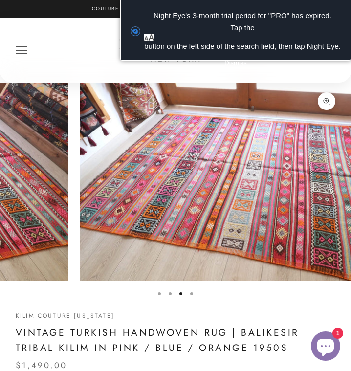
scroll to position [0, 726]
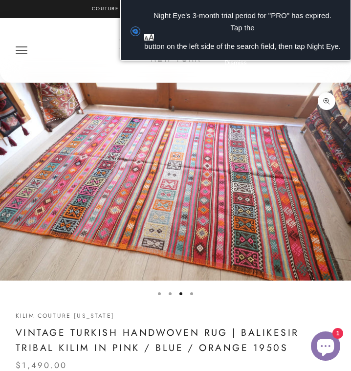
click at [192, 295] on button "Go to item 4" at bounding box center [191, 293] width 3 height 3
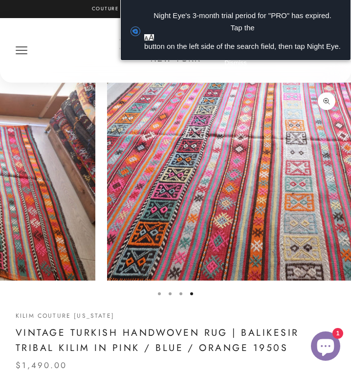
scroll to position [0, 1089]
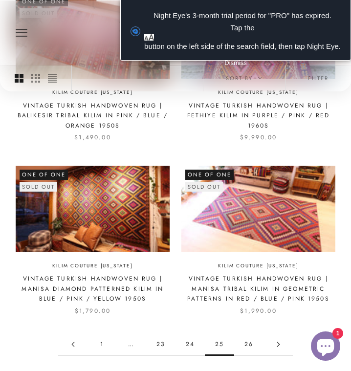
scroll to position [1076, 0]
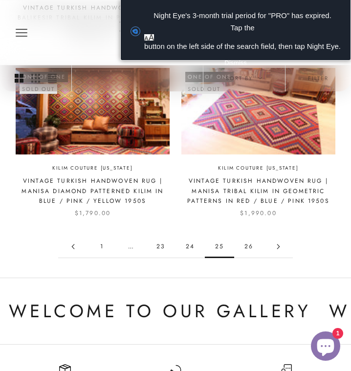
click at [251, 247] on link "26" at bounding box center [248, 247] width 29 height 22
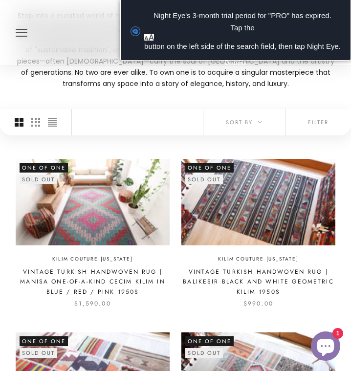
scroll to position [98, 0]
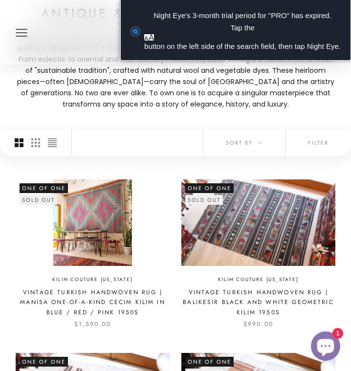
click at [116, 240] on img at bounding box center [93, 222] width 154 height 86
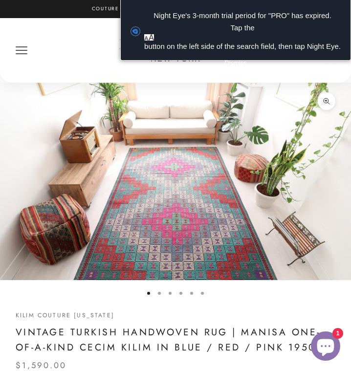
click at [159, 293] on button "Go to item 2" at bounding box center [159, 293] width 3 height 3
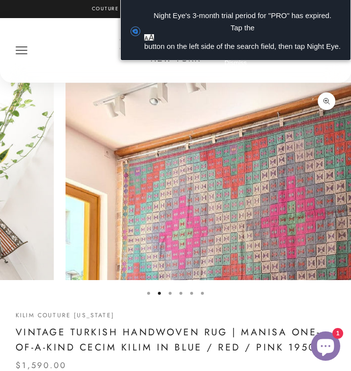
scroll to position [0, 363]
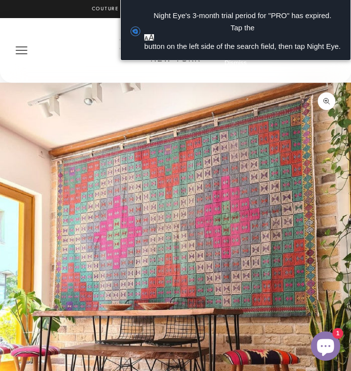
drag, startPoint x: 143, startPoint y: 145, endPoint x: 149, endPoint y: 145, distance: 5.9
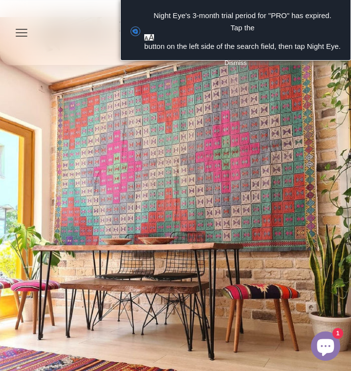
scroll to position [98, 0]
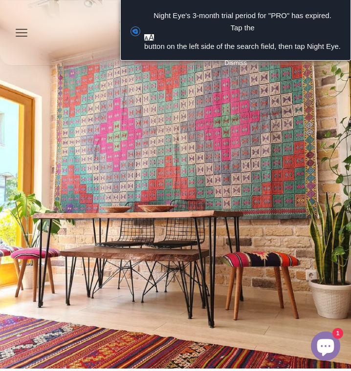
drag, startPoint x: 132, startPoint y: 95, endPoint x: 133, endPoint y: 115, distance: 19.6
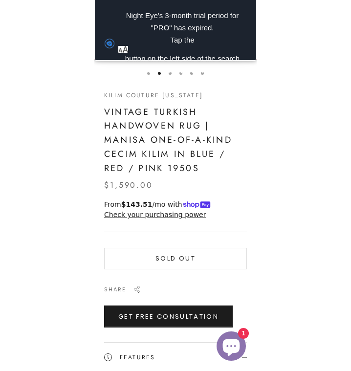
scroll to position [0, 363]
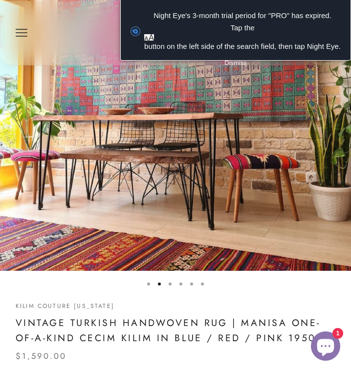
click at [170, 284] on button "Go to item 3" at bounding box center [170, 284] width 3 height 3
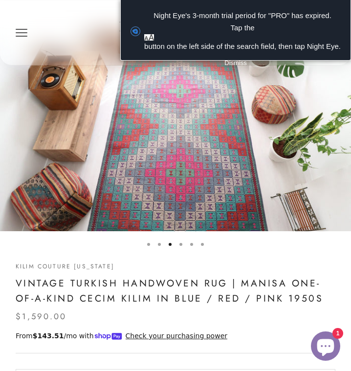
scroll to position [0, 0]
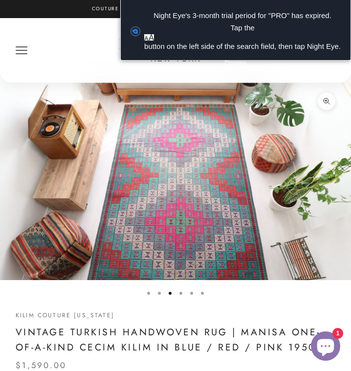
click at [204, 293] on button "Go to item 6" at bounding box center [202, 293] width 3 height 3
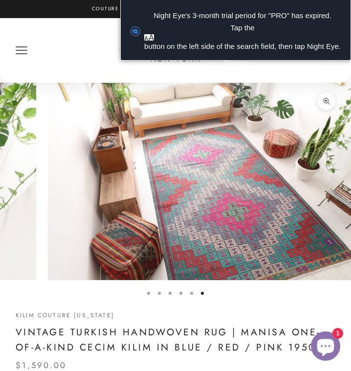
scroll to position [0, 1814]
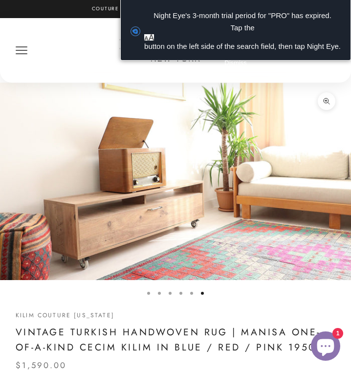
click at [190, 292] on button "Go to item 5" at bounding box center [191, 293] width 3 height 3
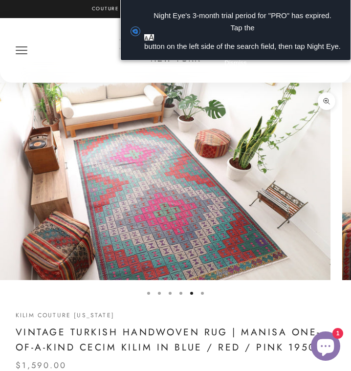
scroll to position [0, 1451]
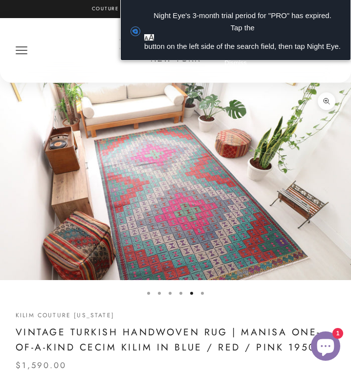
click at [180, 294] on button "Go to item 4" at bounding box center [180, 293] width 3 height 3
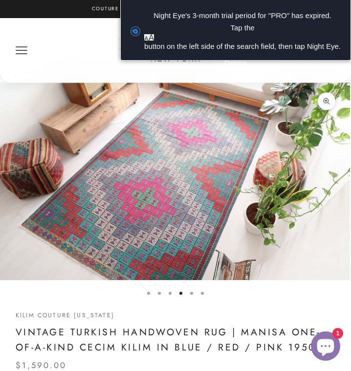
scroll to position [0, 1089]
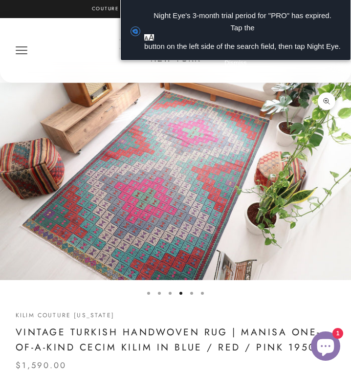
click at [172, 294] on button "Go to item 3" at bounding box center [170, 293] width 3 height 3
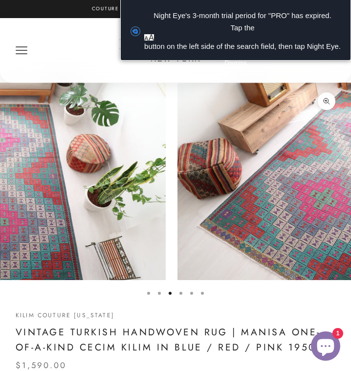
scroll to position [0, 726]
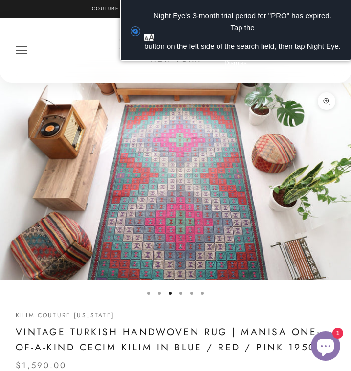
click at [160, 295] on button "Go to item 2" at bounding box center [159, 293] width 3 height 3
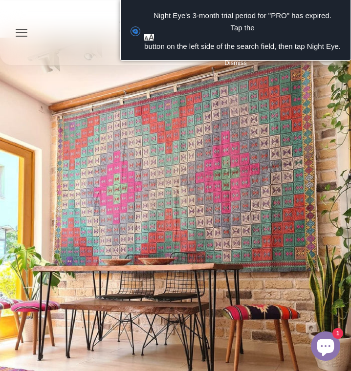
scroll to position [98, 0]
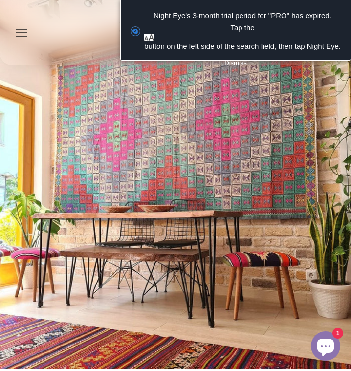
drag, startPoint x: 145, startPoint y: 133, endPoint x: 143, endPoint y: 137, distance: 5.5
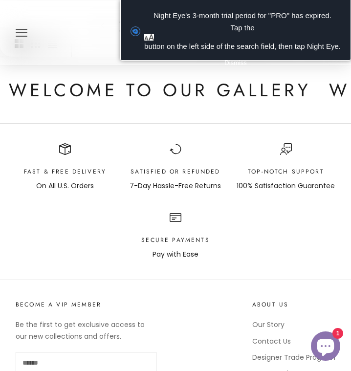
scroll to position [830, 0]
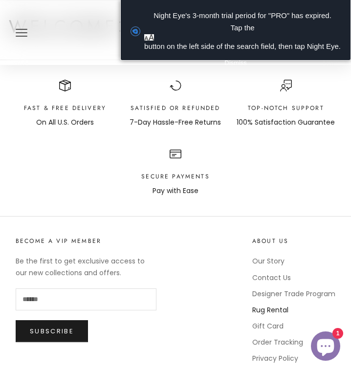
click at [264, 311] on link "Rug Rental" at bounding box center [270, 310] width 36 height 10
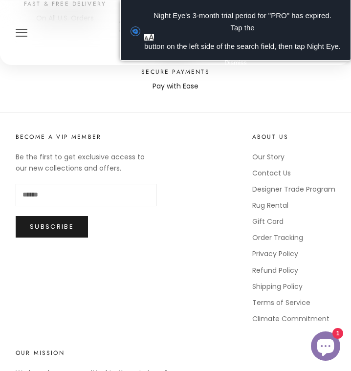
scroll to position [1956, 0]
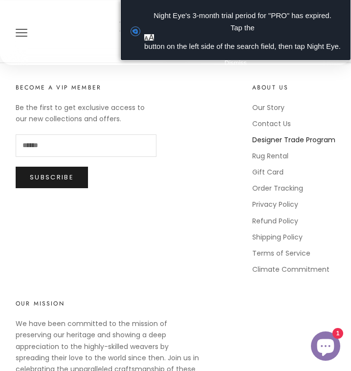
click at [316, 135] on link "Designer Trade Program" at bounding box center [293, 140] width 83 height 10
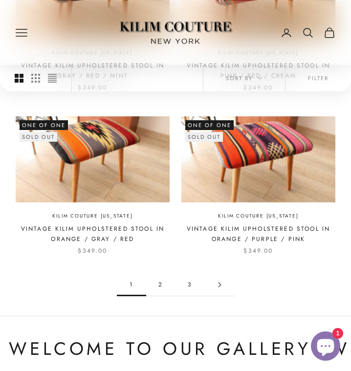
click at [160, 276] on link "2" at bounding box center [160, 285] width 29 height 22
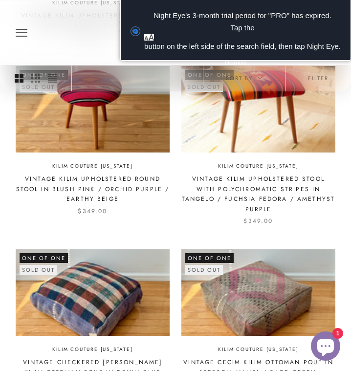
scroll to position [1027, 0]
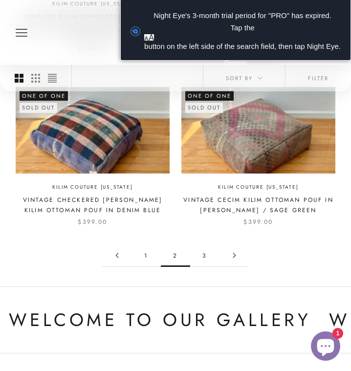
click at [205, 245] on link "3" at bounding box center [204, 256] width 29 height 22
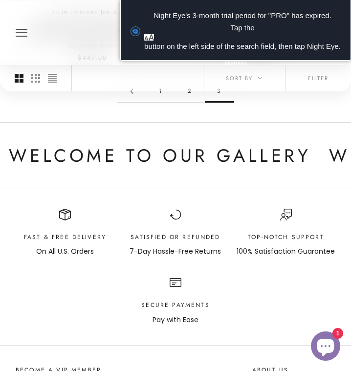
scroll to position [391, 0]
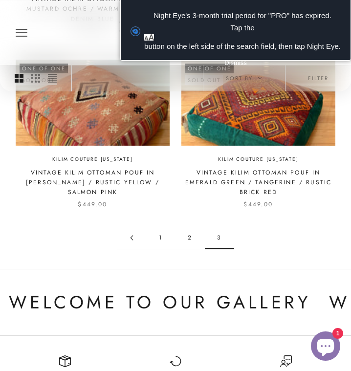
click at [22, 28] on icon "Primary navigation" at bounding box center [22, 32] width 12 height 12
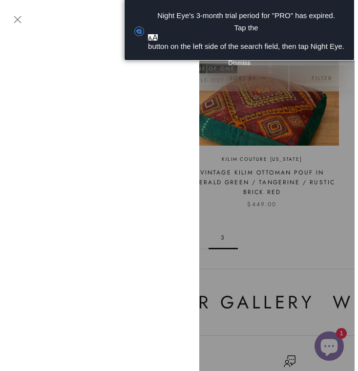
scroll to position [393, 0]
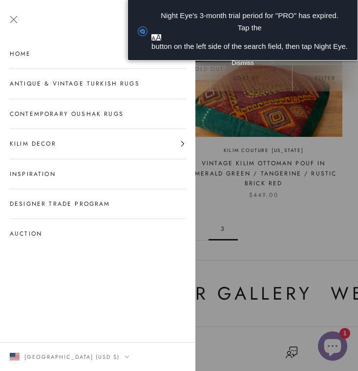
click at [66, 114] on link "Contemporary Oushak Rugs" at bounding box center [98, 113] width 176 height 29
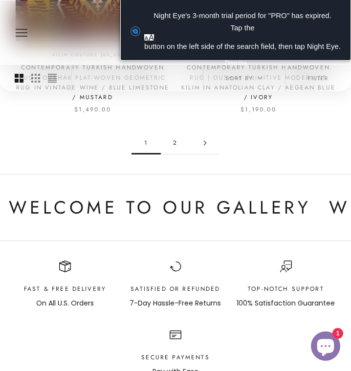
scroll to position [1271, 0]
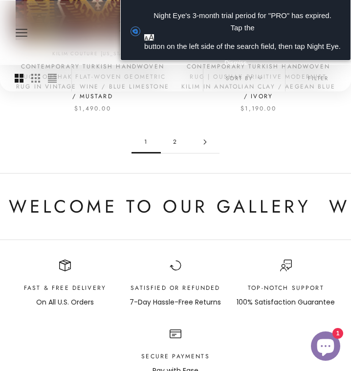
click at [174, 146] on link "2" at bounding box center [175, 142] width 29 height 22
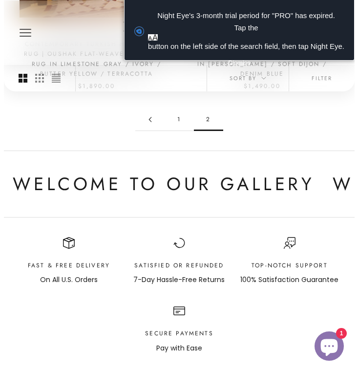
scroll to position [489, 0]
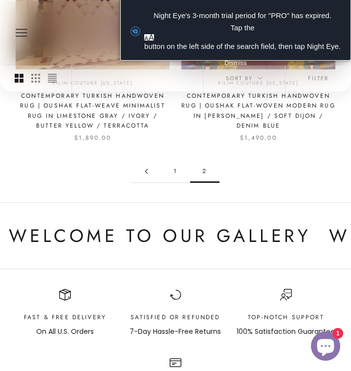
click at [21, 33] on icon "Primary navigation" at bounding box center [22, 32] width 12 height 12
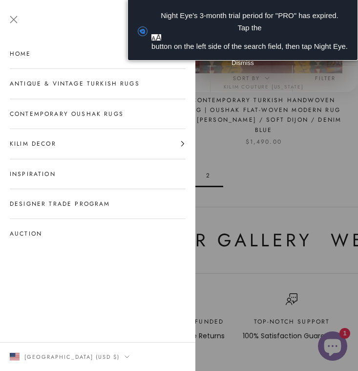
click at [40, 171] on link "Inspiration" at bounding box center [98, 173] width 176 height 29
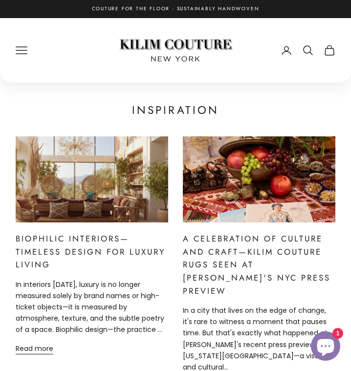
click at [84, 246] on link "Biophilic Interiors—Timeless Design for Luxury Living" at bounding box center [91, 252] width 150 height 38
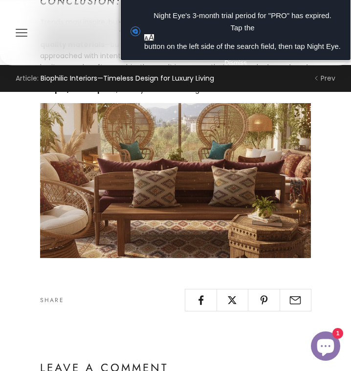
scroll to position [929, 0]
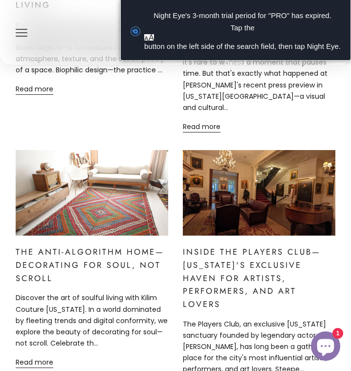
scroll to position [342, 0]
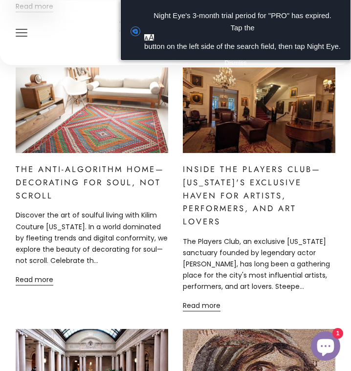
click at [125, 163] on link "The Anti-Algorithm Home—Decorating for Soul, Not Scroll" at bounding box center [90, 182] width 149 height 38
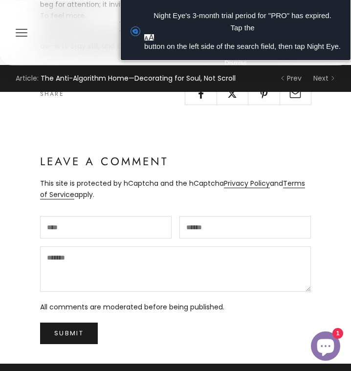
scroll to position [1125, 0]
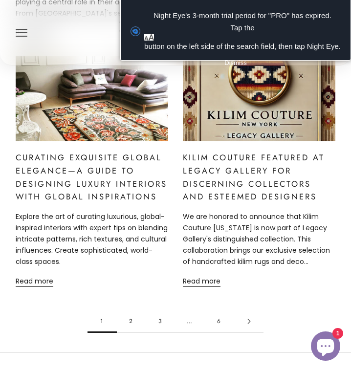
scroll to position [1174, 0]
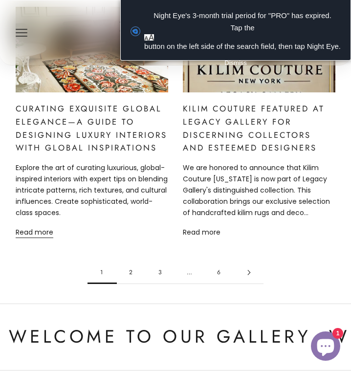
click at [201, 227] on link "Read more" at bounding box center [202, 232] width 38 height 11
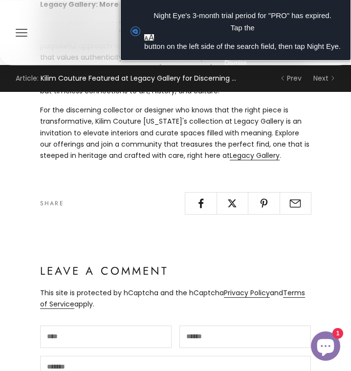
scroll to position [734, 0]
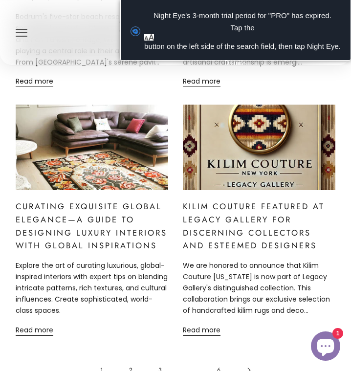
scroll to position [1125, 0]
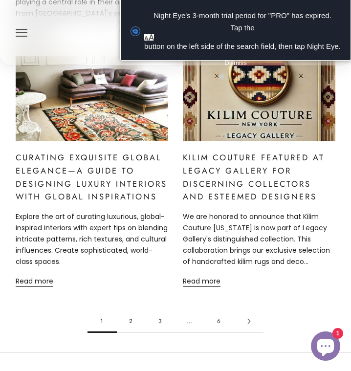
click at [131, 311] on link "2" at bounding box center [131, 322] width 29 height 22
